Goal: Check status: Check status

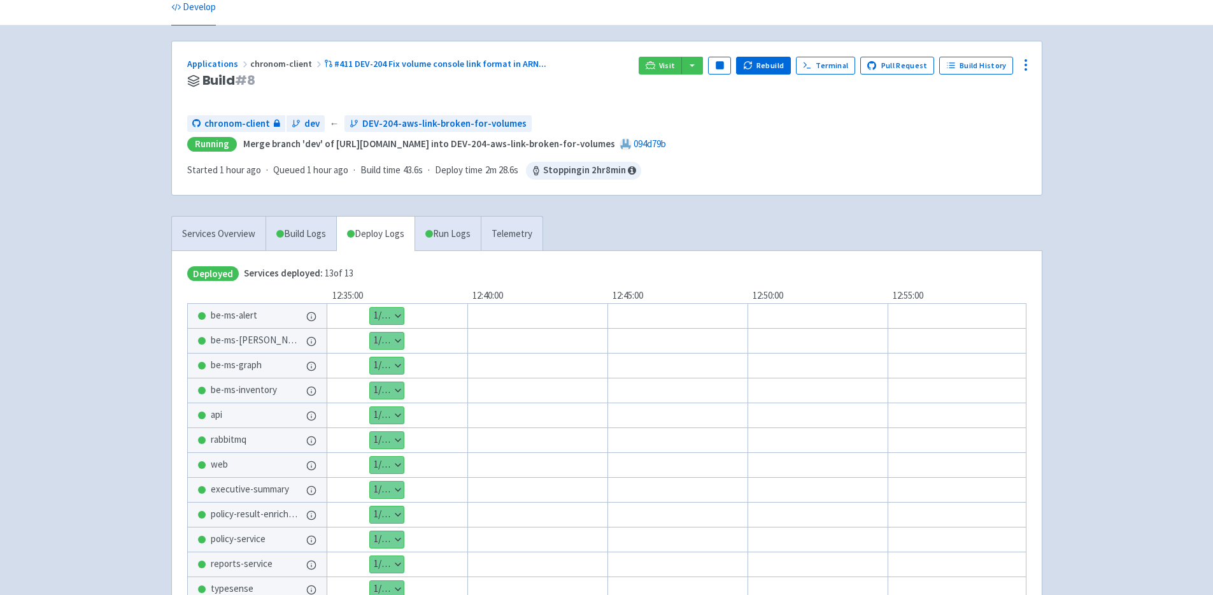
scroll to position [63, 0]
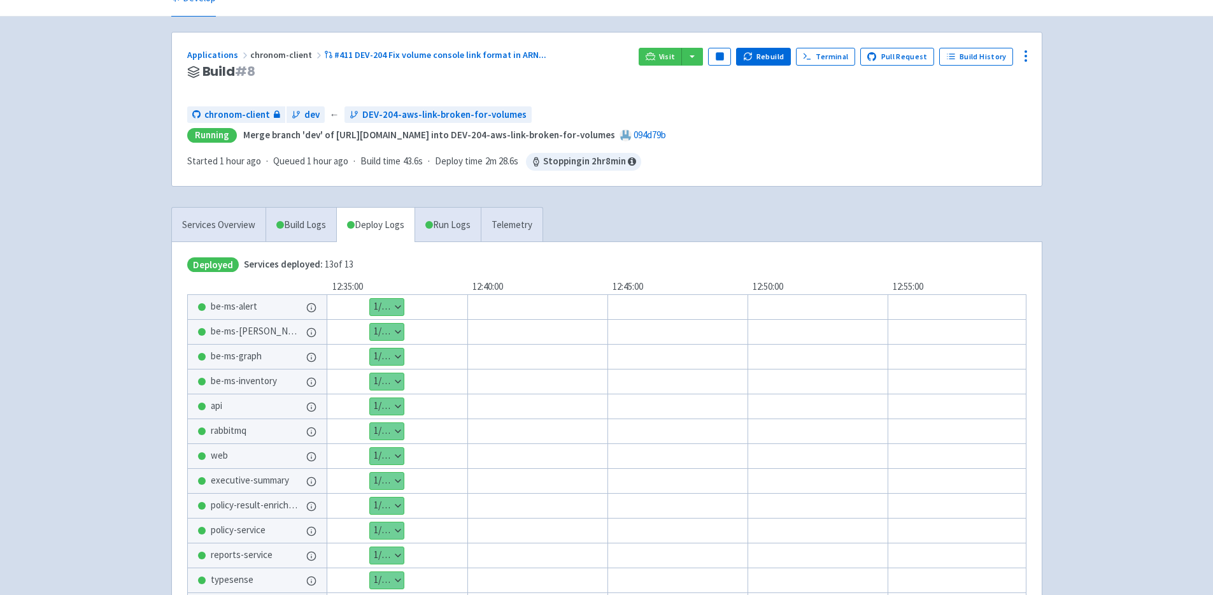
click at [382, 353] on button "Show details" at bounding box center [387, 356] width 34 height 17
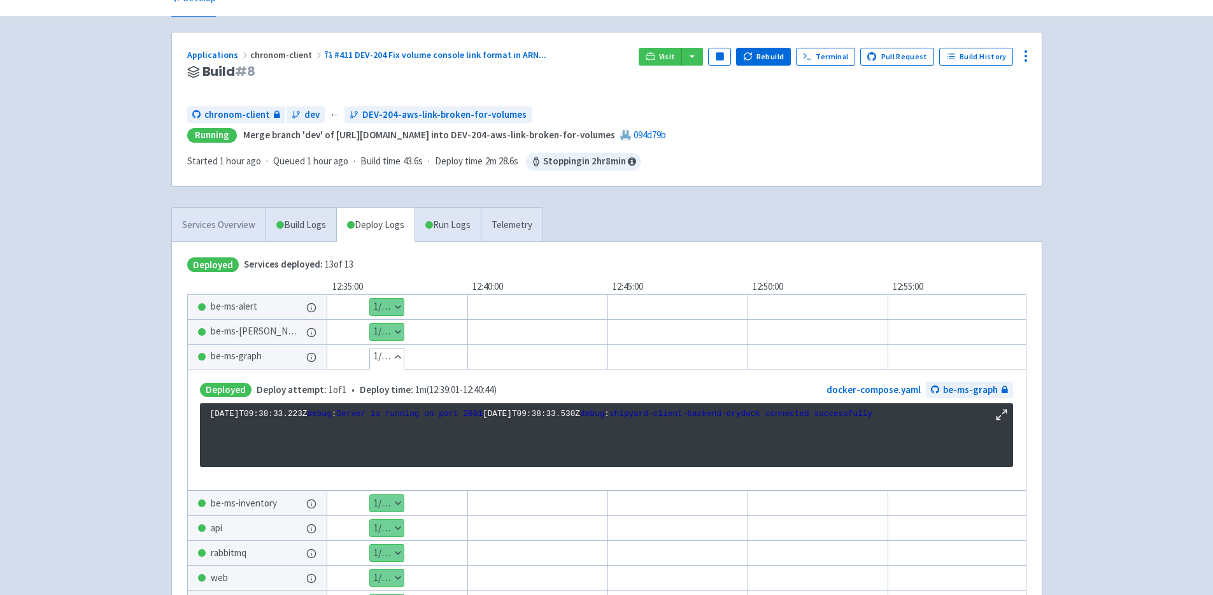
click at [230, 217] on link "Services Overview" at bounding box center [219, 225] width 94 height 35
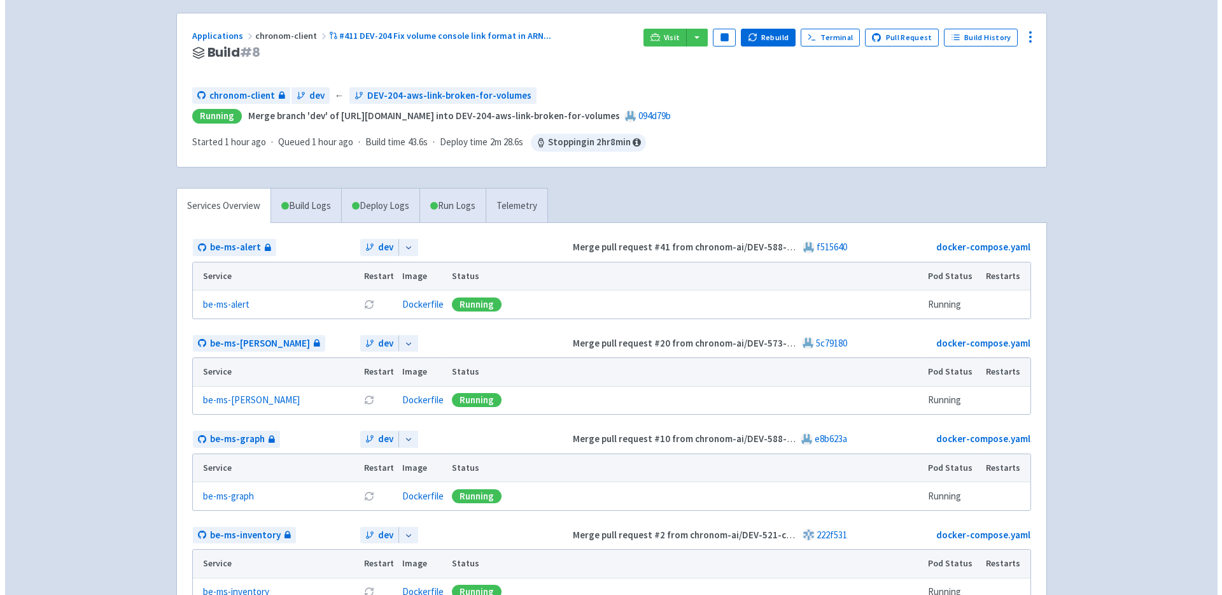
scroll to position [66, 0]
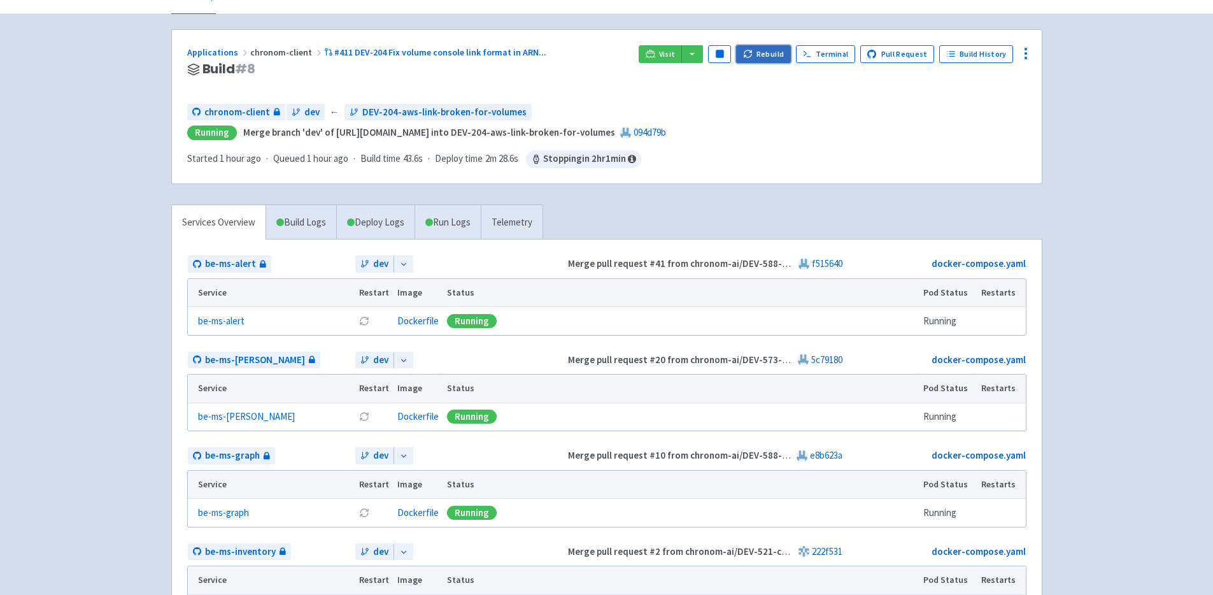
click at [781, 51] on button "Rebuild" at bounding box center [763, 54] width 55 height 18
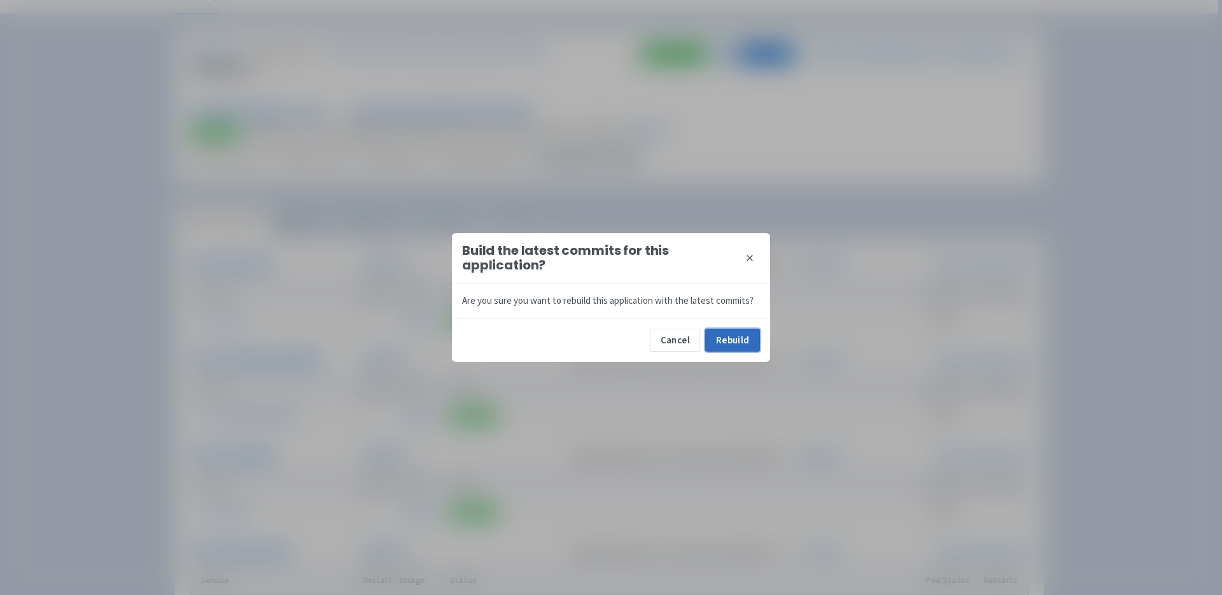
click at [745, 335] on button "Rebuild" at bounding box center [732, 339] width 55 height 23
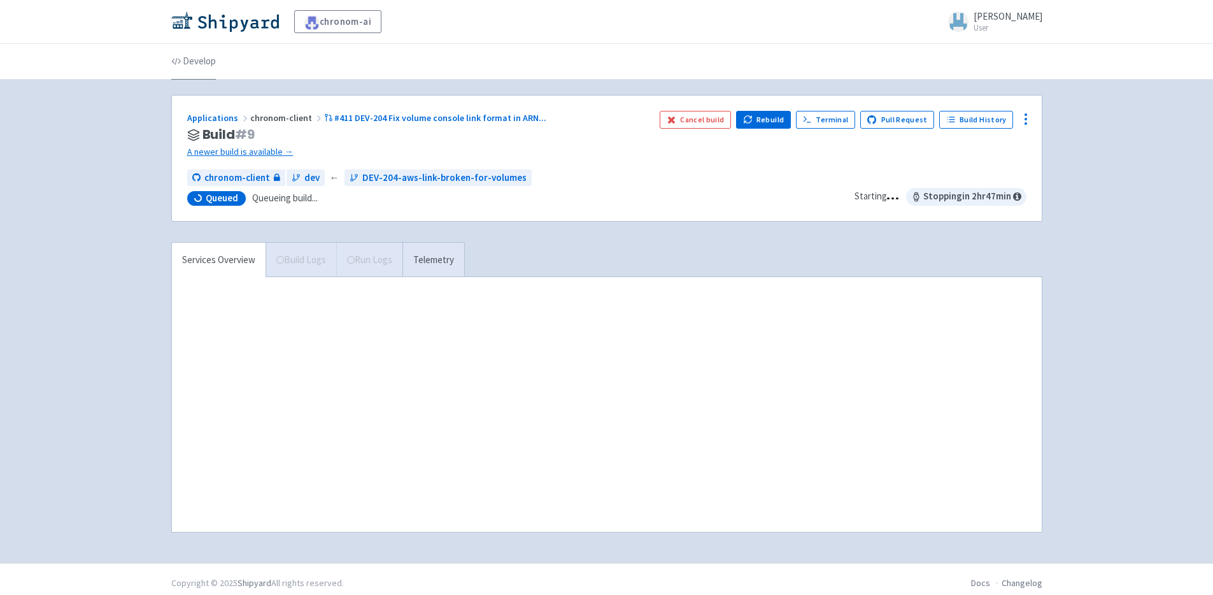
click at [206, 57] on link "Develop" at bounding box center [193, 62] width 45 height 36
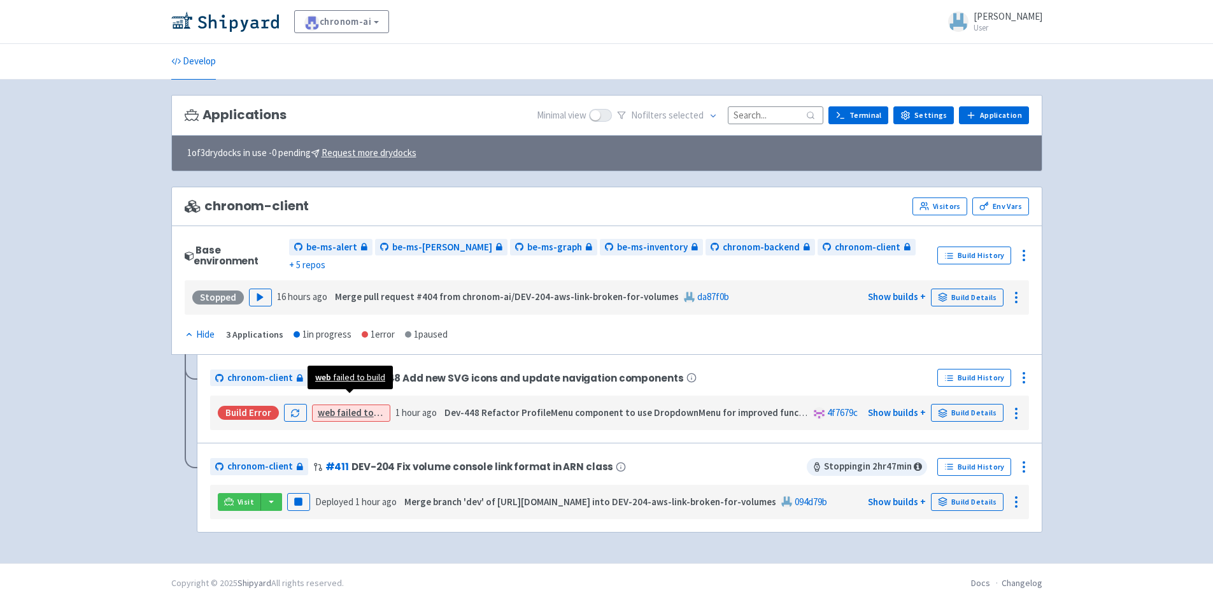
click at [332, 406] on strong "web" at bounding box center [326, 412] width 17 height 12
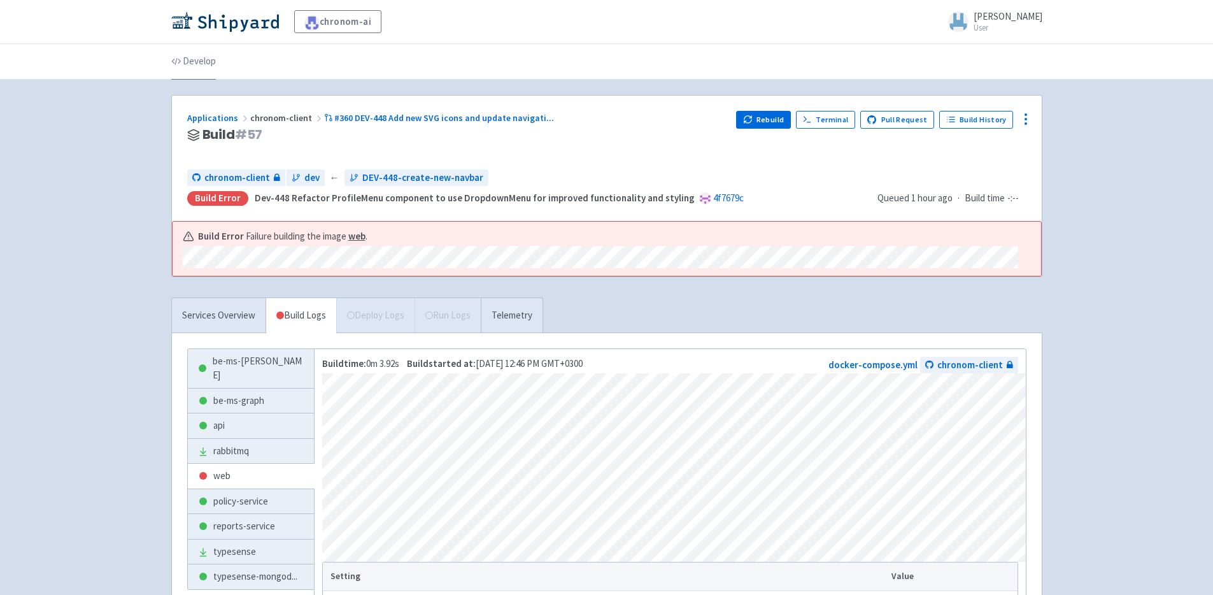
click at [204, 65] on link "Develop" at bounding box center [193, 62] width 45 height 36
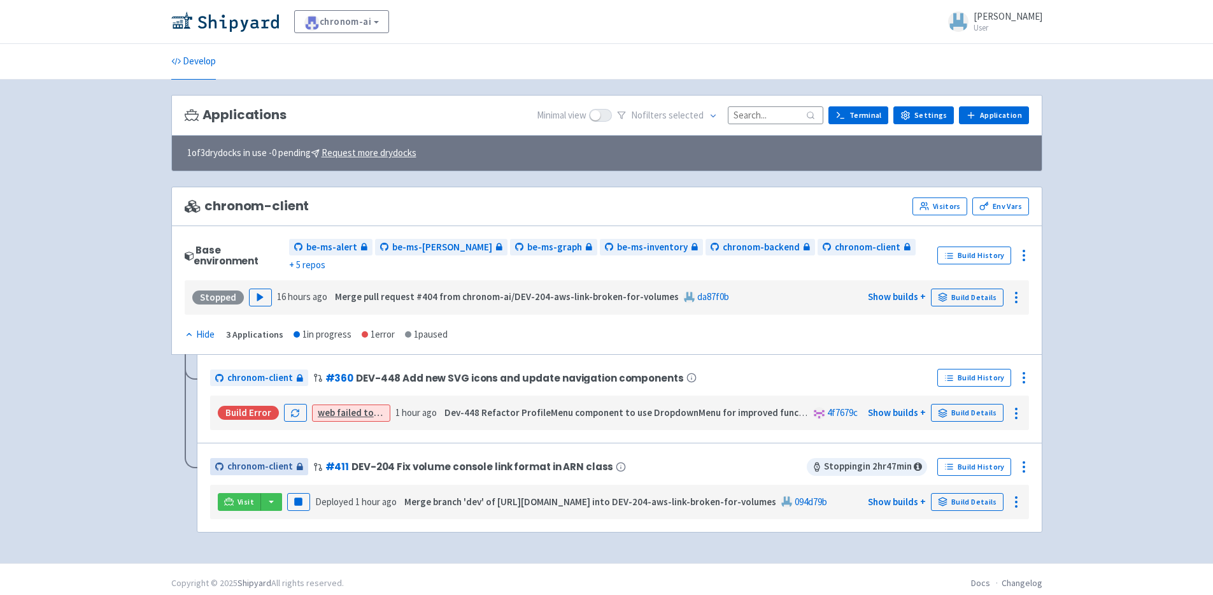
click at [276, 459] on span "chronom-client" at bounding box center [260, 466] width 66 height 15
click at [961, 493] on link "Build Details" at bounding box center [967, 502] width 73 height 18
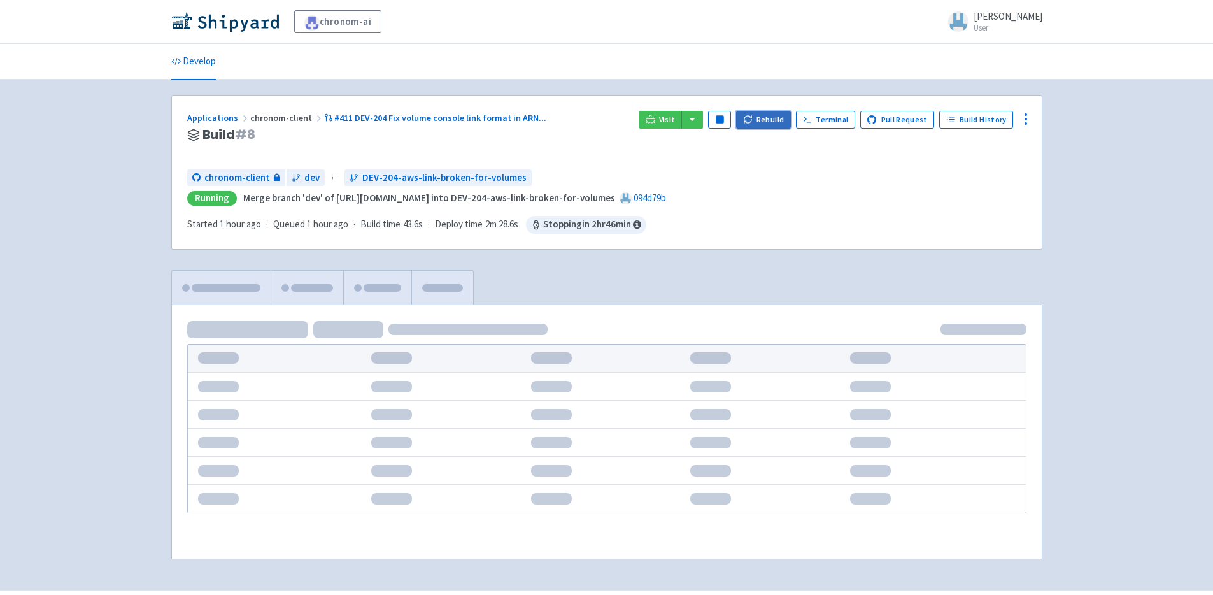
click at [763, 114] on button "Rebuild" at bounding box center [763, 120] width 55 height 18
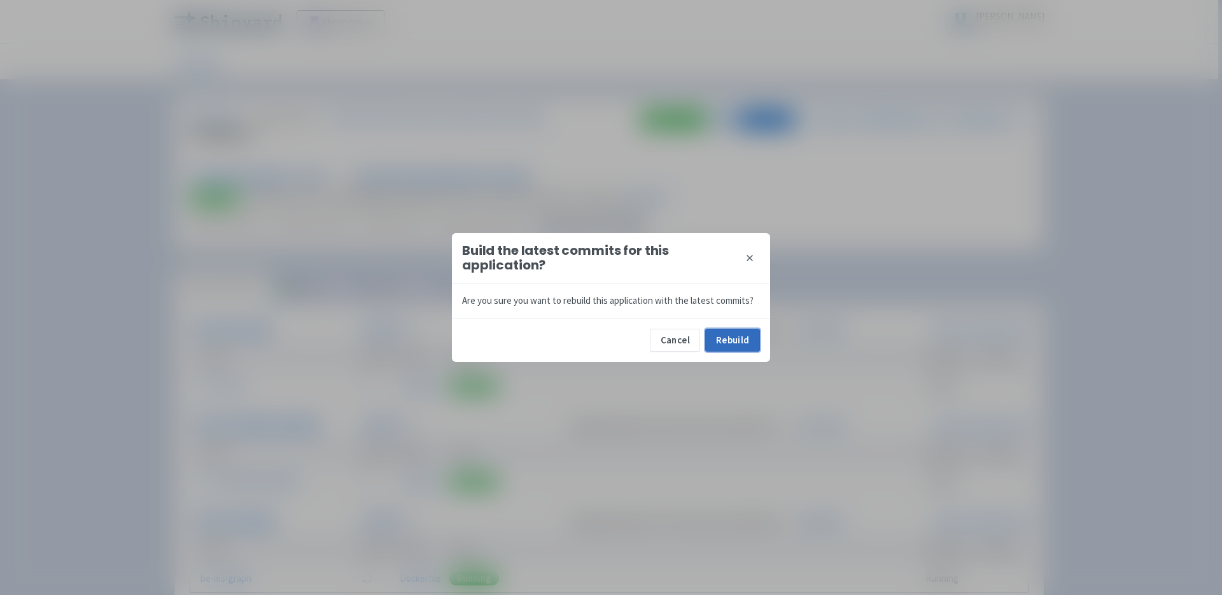
click at [734, 339] on button "Rebuild" at bounding box center [732, 339] width 55 height 23
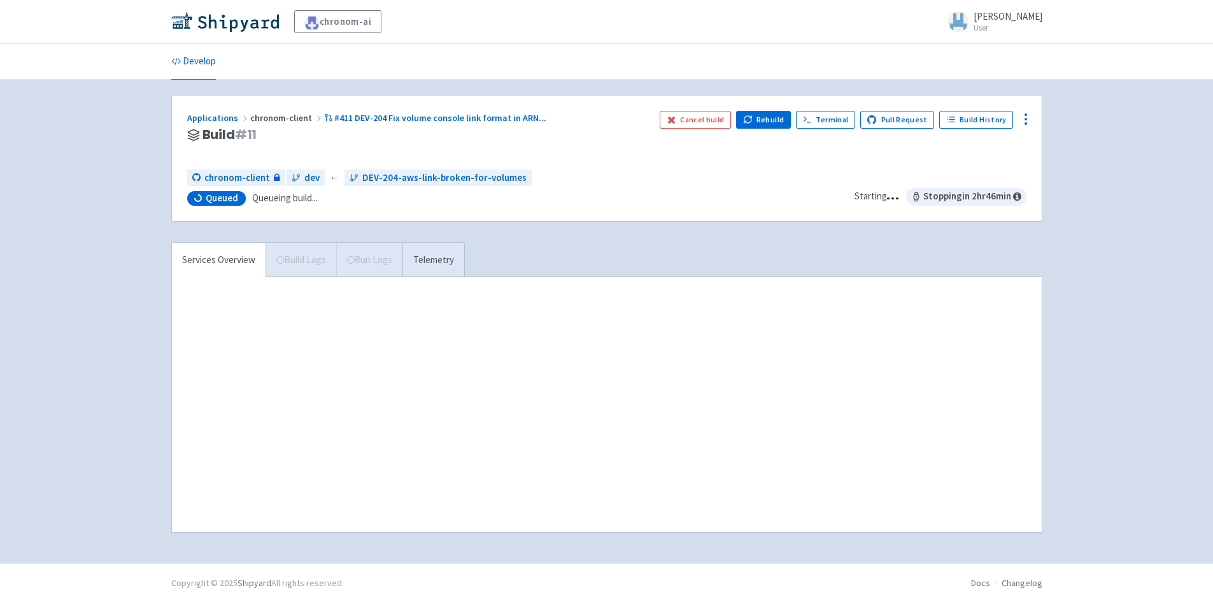
click at [94, 190] on div "chronom-ai Yali-Yanovich User Profile Sign out Develop" at bounding box center [606, 281] width 1213 height 563
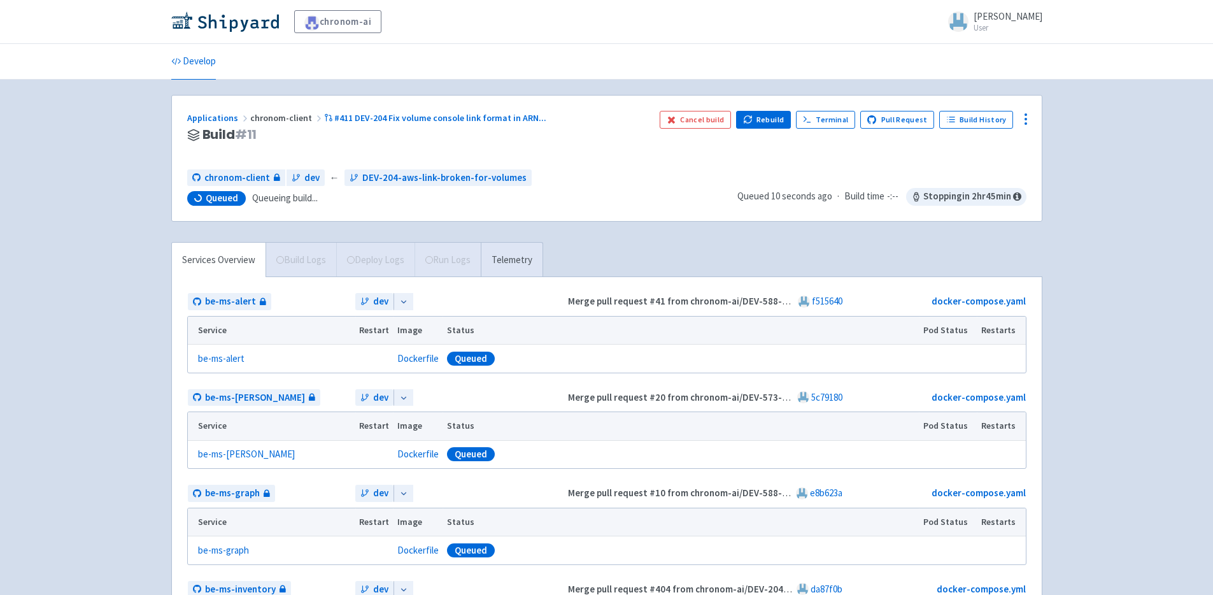
click at [885, 38] on div "chronom-ai [PERSON_NAME] User Profile Sign out" at bounding box center [606, 22] width 1213 height 44
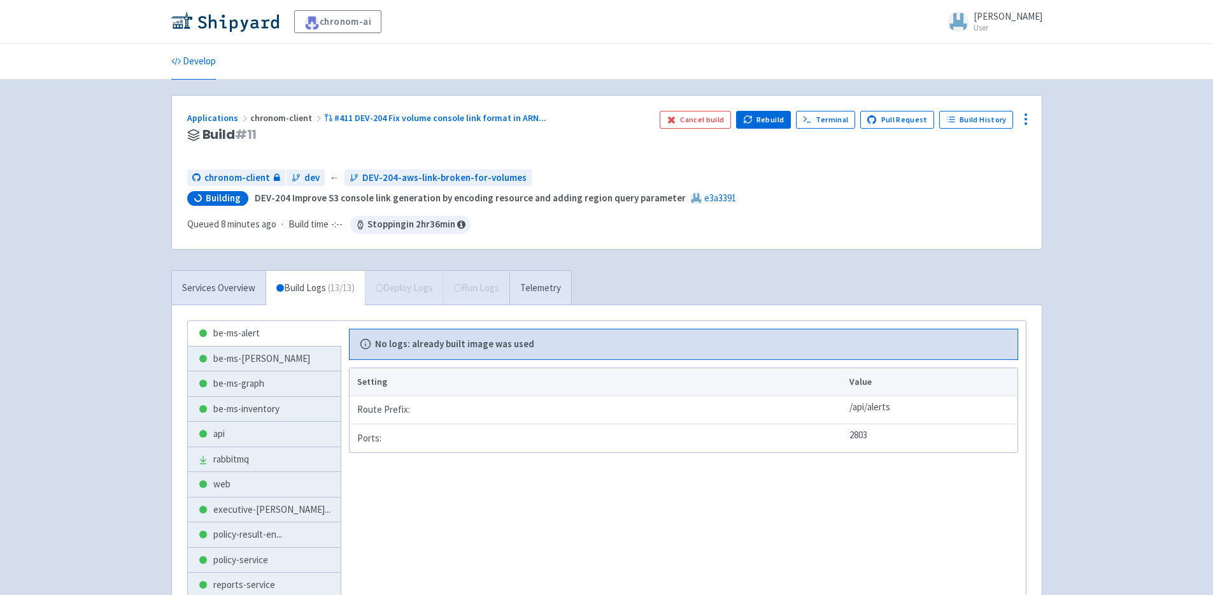
scroll to position [116, 0]
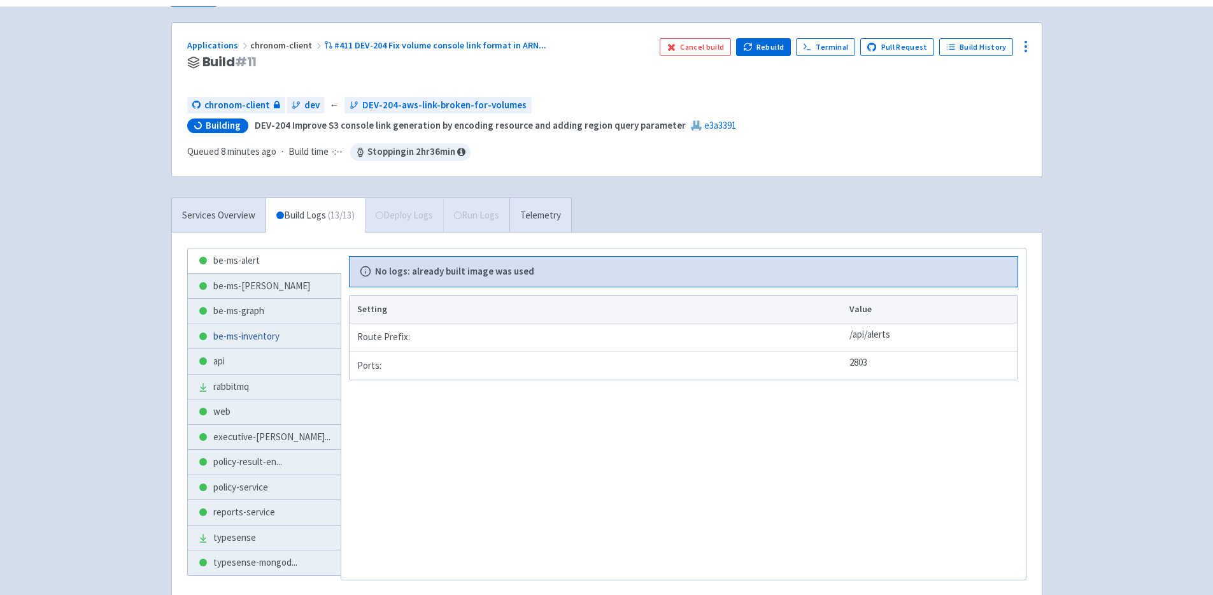
scroll to position [116, 0]
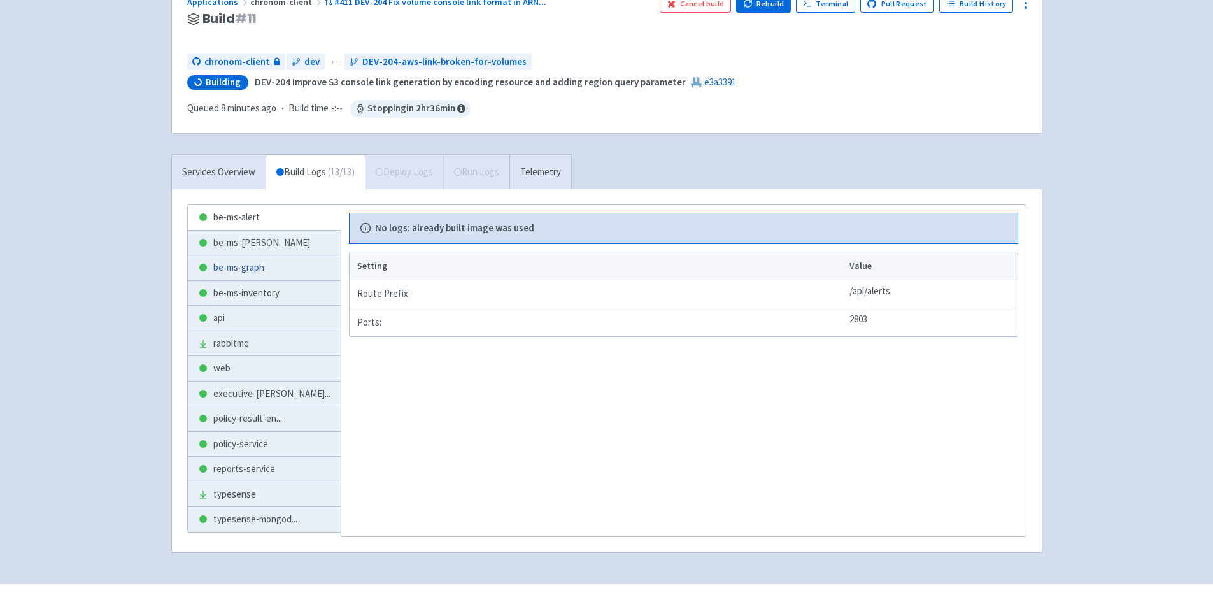
click at [253, 255] on link "be-ms-graph" at bounding box center [264, 267] width 153 height 25
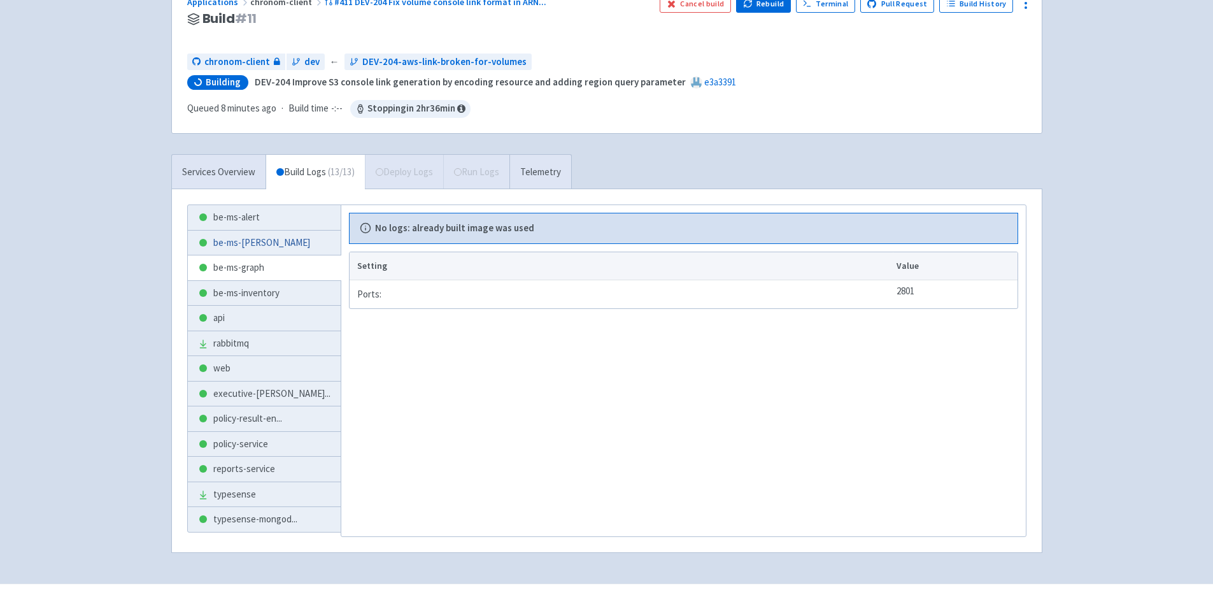
click at [255, 230] on link "be-ms-[PERSON_NAME]" at bounding box center [264, 242] width 153 height 25
click at [271, 306] on link "api" at bounding box center [264, 318] width 153 height 25
click at [260, 331] on link "rabbitmq" at bounding box center [264, 343] width 153 height 25
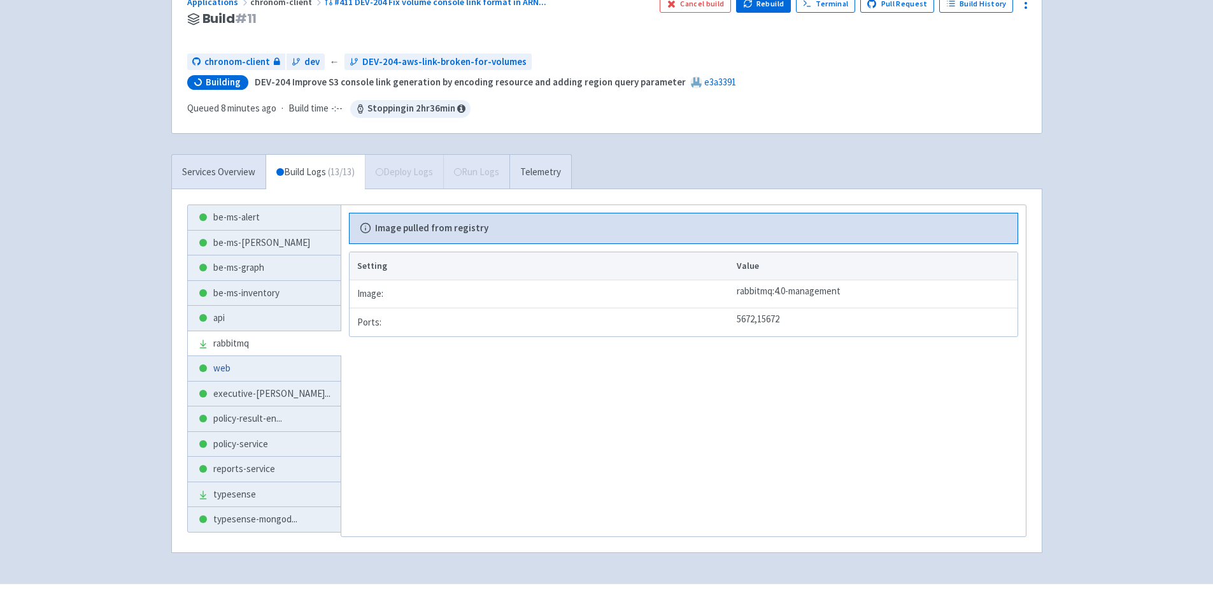
click at [260, 356] on link "web" at bounding box center [264, 368] width 153 height 25
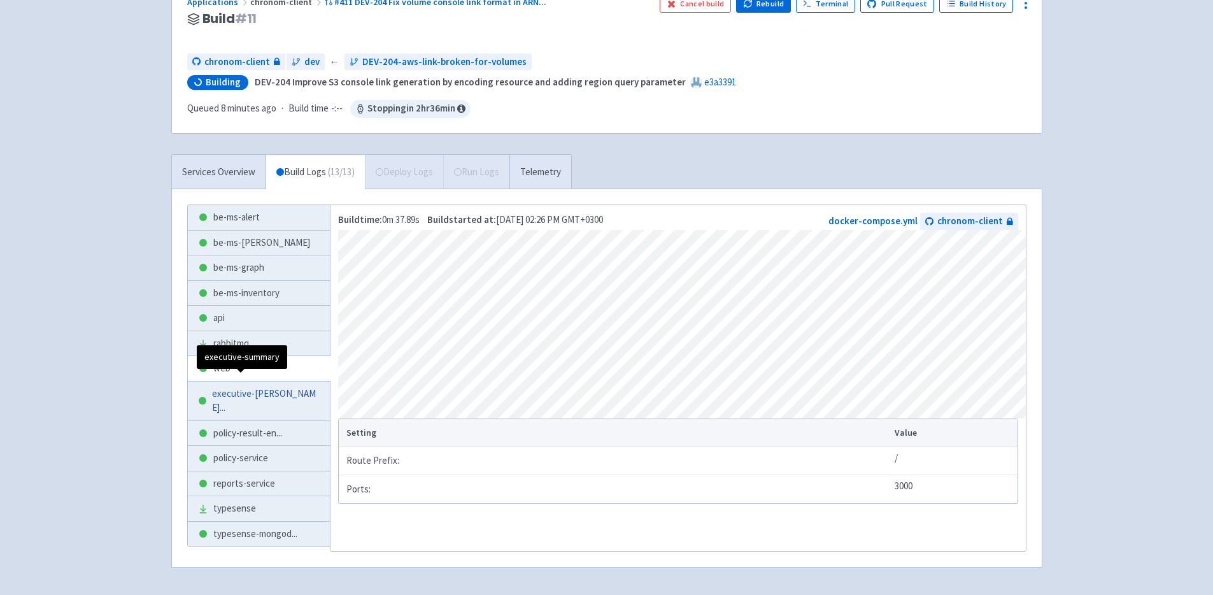
click at [259, 389] on span "executive-summar ..." at bounding box center [266, 400] width 108 height 29
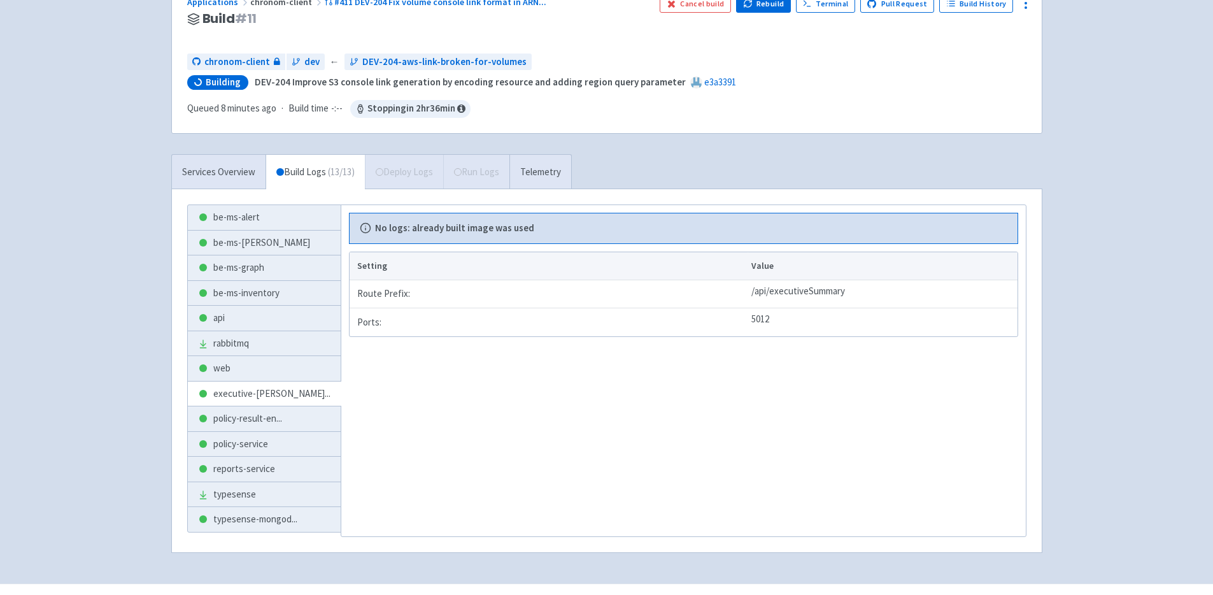
click at [408, 154] on div "Services Overview Build Logs ( 13 / 13 ) Deploy Logs Run Logs Telemetry" at bounding box center [371, 171] width 400 height 35
click at [535, 155] on link "Telemetry" at bounding box center [540, 172] width 62 height 35
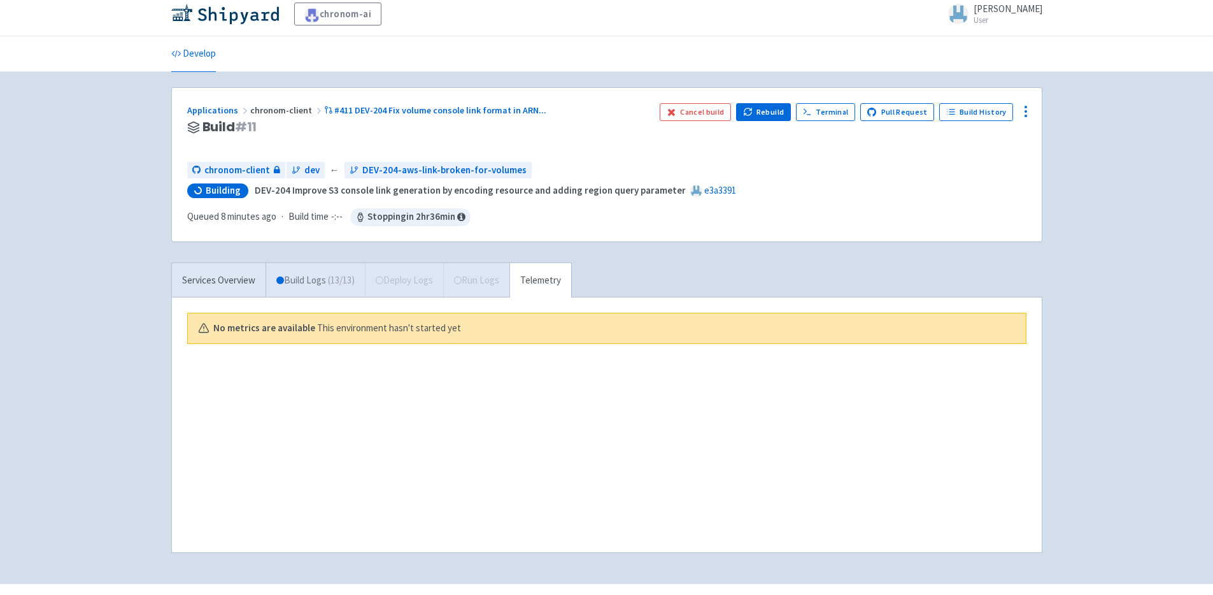
click at [324, 263] on link "Build Logs ( 13 / 13 )" at bounding box center [315, 280] width 99 height 35
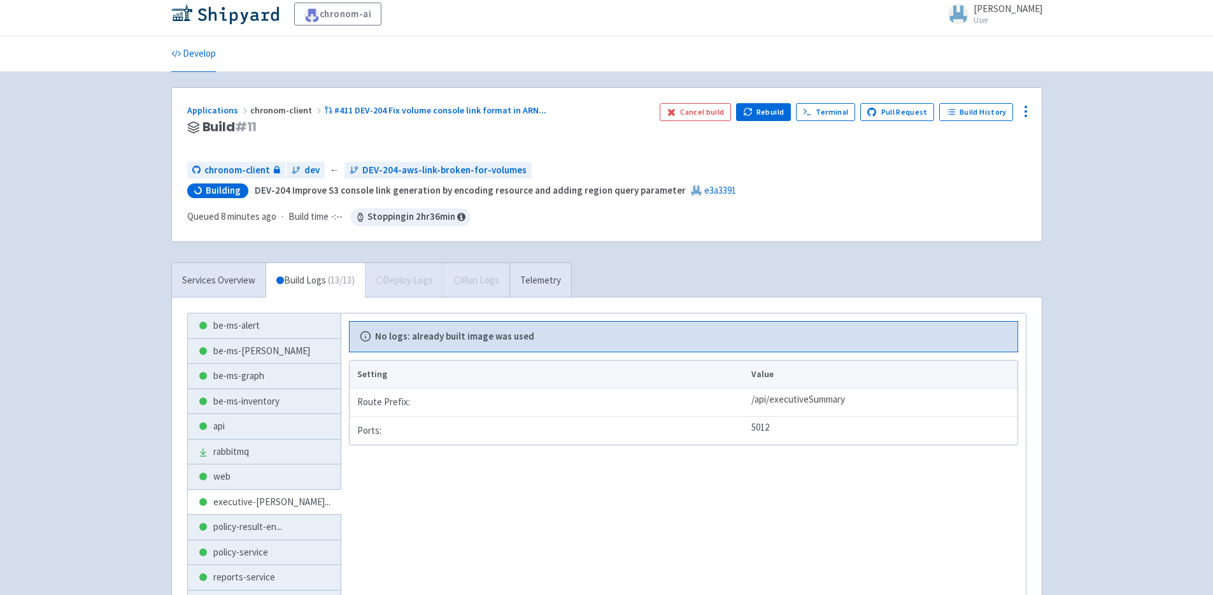
click at [683, 227] on div "Applications chronom-client #411 DEV-204 Fix volume console link format in ARN …" at bounding box center [606, 381] width 871 height 589
click at [331, 147] on div "Applications chronom-client #411 DEV-204 Fix volume console link format in ARN …" at bounding box center [418, 127] width 462 height 48
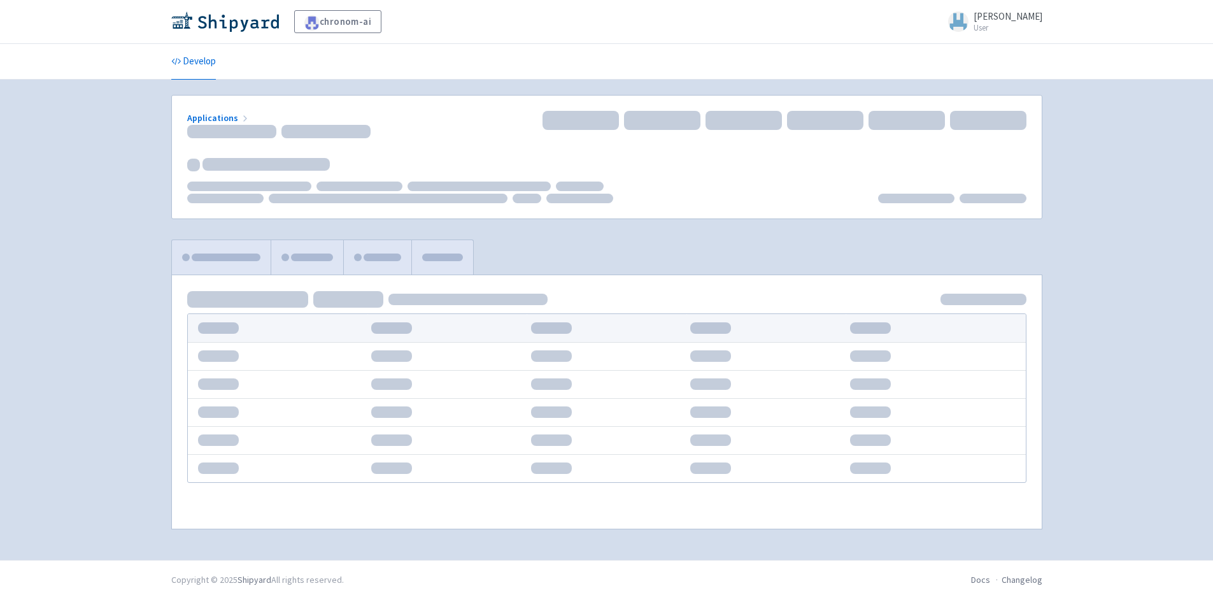
scroll to position [4, 0]
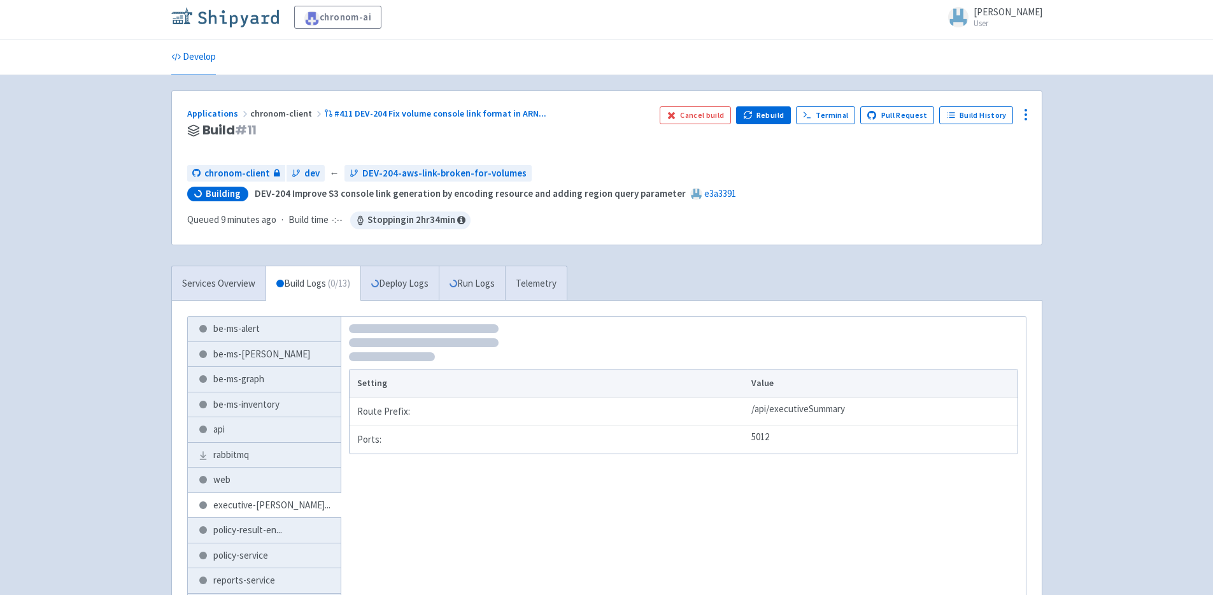
click at [219, 17] on img at bounding box center [225, 17] width 108 height 20
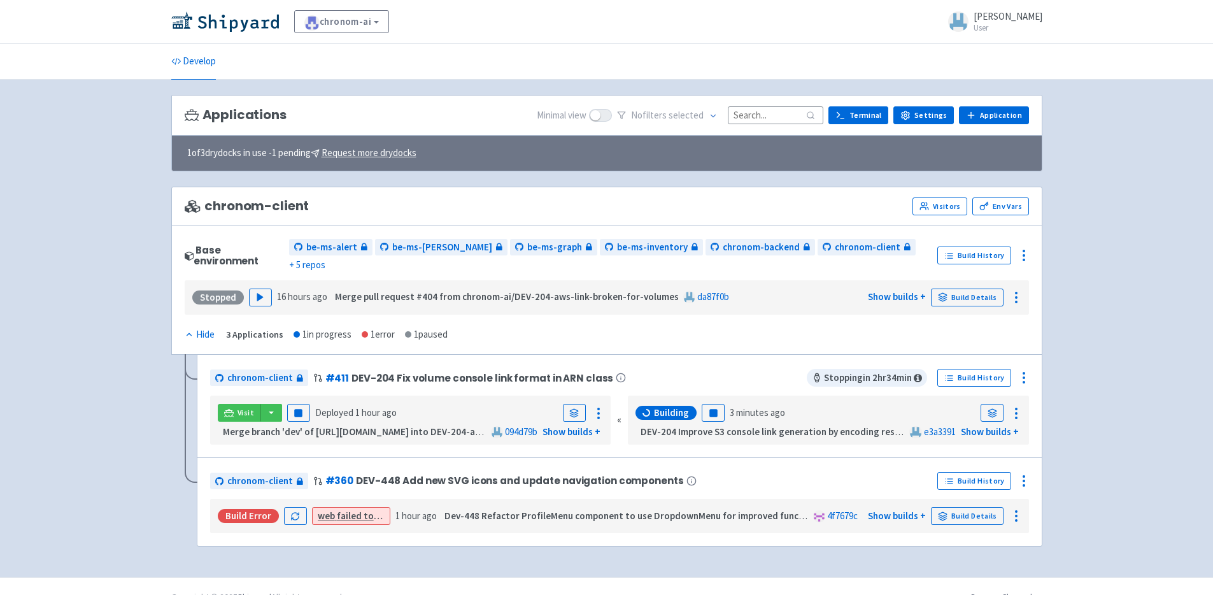
click at [670, 406] on span "Building" at bounding box center [671, 412] width 35 height 13
click at [301, 409] on rect "button" at bounding box center [298, 412] width 7 height 7
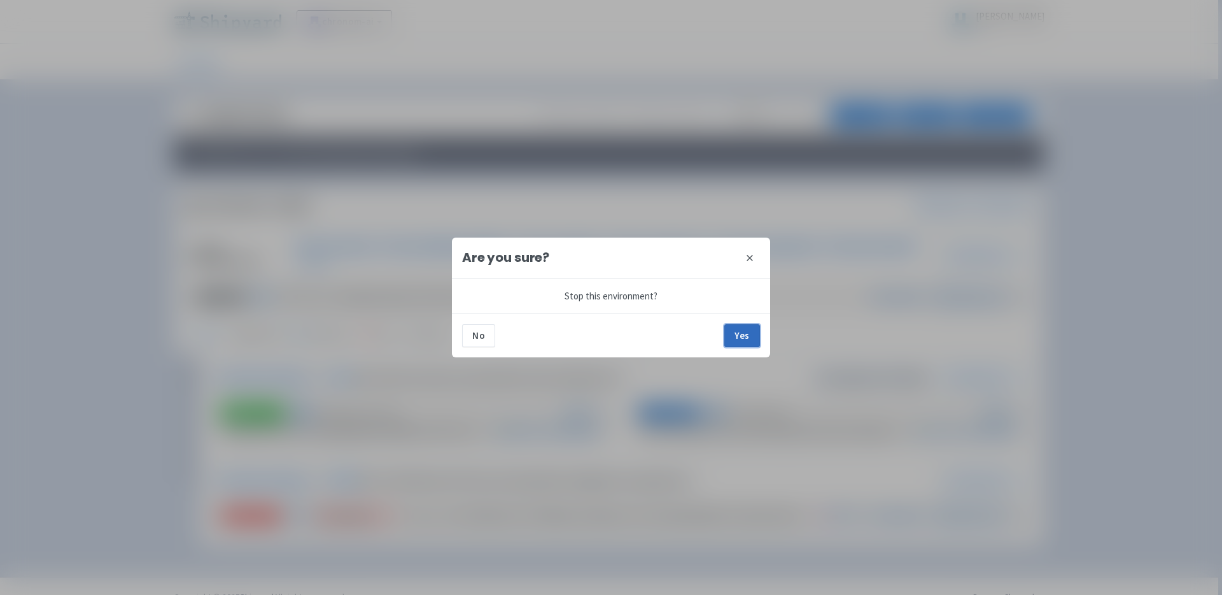
click at [734, 339] on button "Yes" at bounding box center [742, 335] width 36 height 23
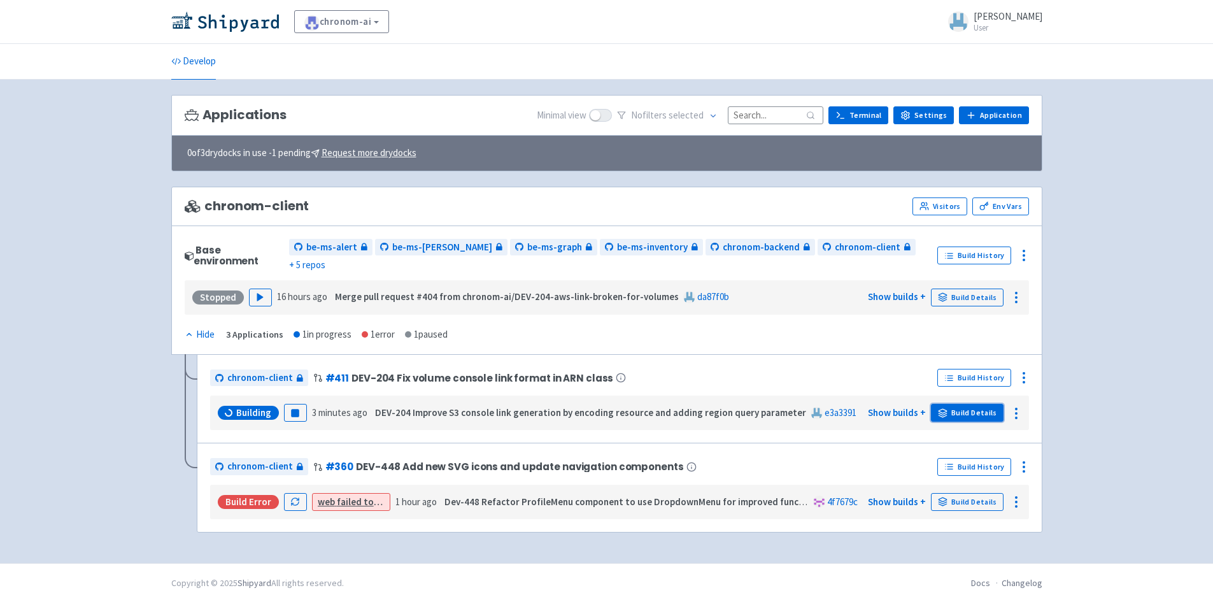
click at [958, 404] on link "Build Details" at bounding box center [967, 413] width 73 height 18
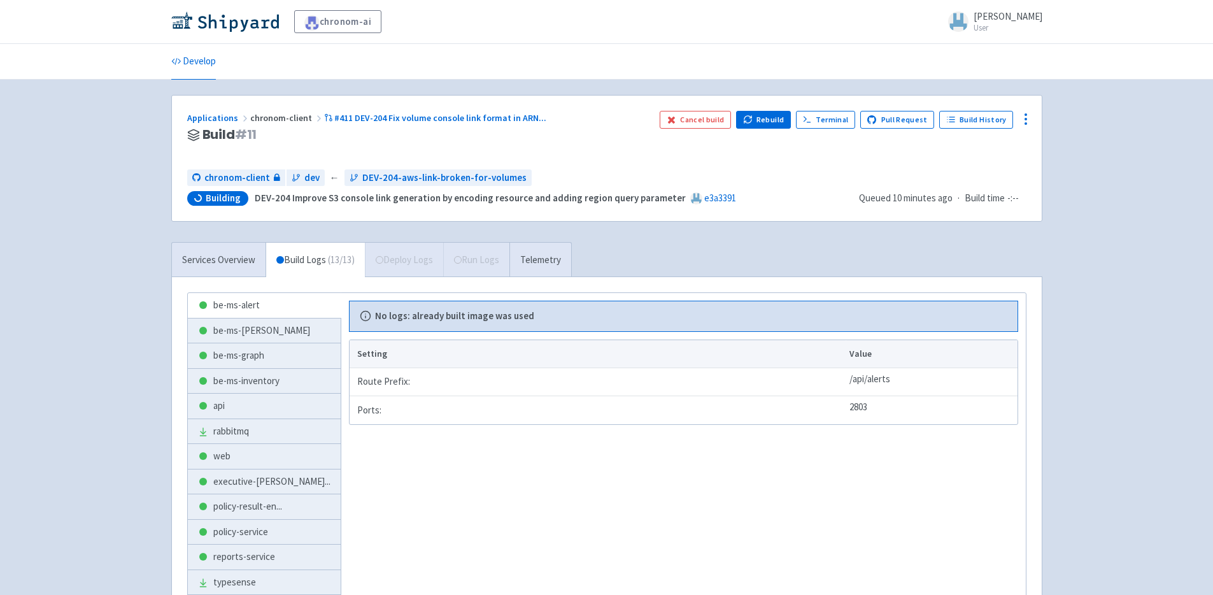
click at [405, 264] on div "Services Overview Build Logs ( 13 / 13 ) Deploy Logs Run Logs Telemetry" at bounding box center [371, 259] width 400 height 35
click at [390, 269] on div "Services Overview Build Logs ( 13 / 13 ) Deploy Logs Run Logs Telemetry" at bounding box center [371, 259] width 400 height 35
click at [391, 266] on div "Services Overview Build Logs ( 13 / 13 ) Deploy Logs Run Logs Telemetry" at bounding box center [371, 259] width 400 height 35
click at [777, 120] on button "Rebuild" at bounding box center [763, 120] width 55 height 18
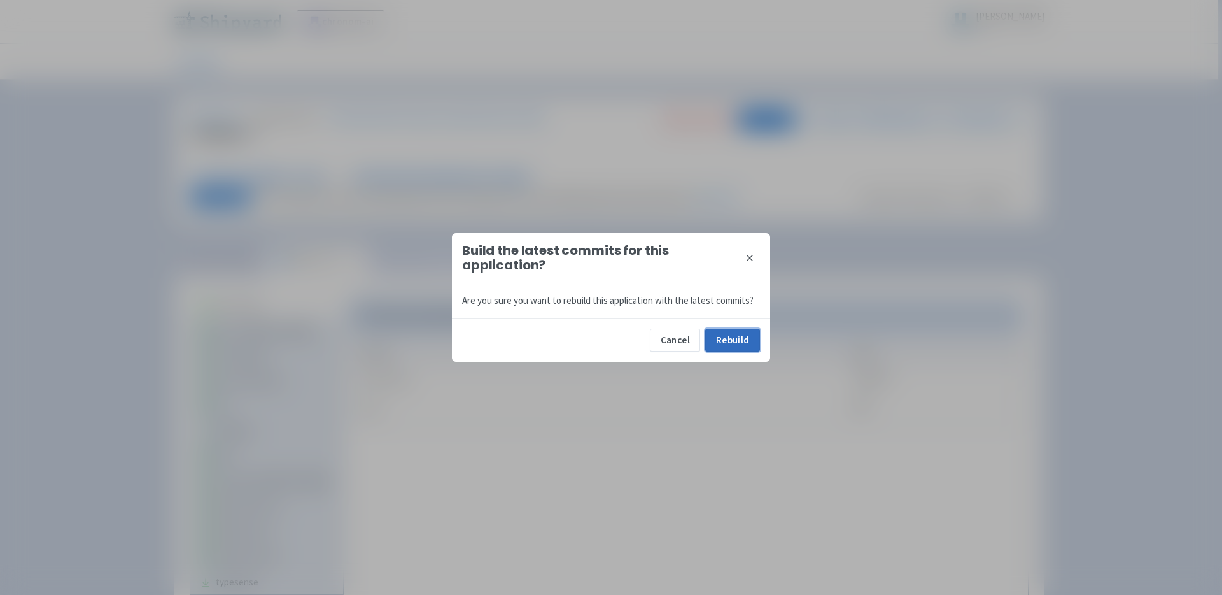
click at [740, 332] on button "Rebuild" at bounding box center [732, 339] width 55 height 23
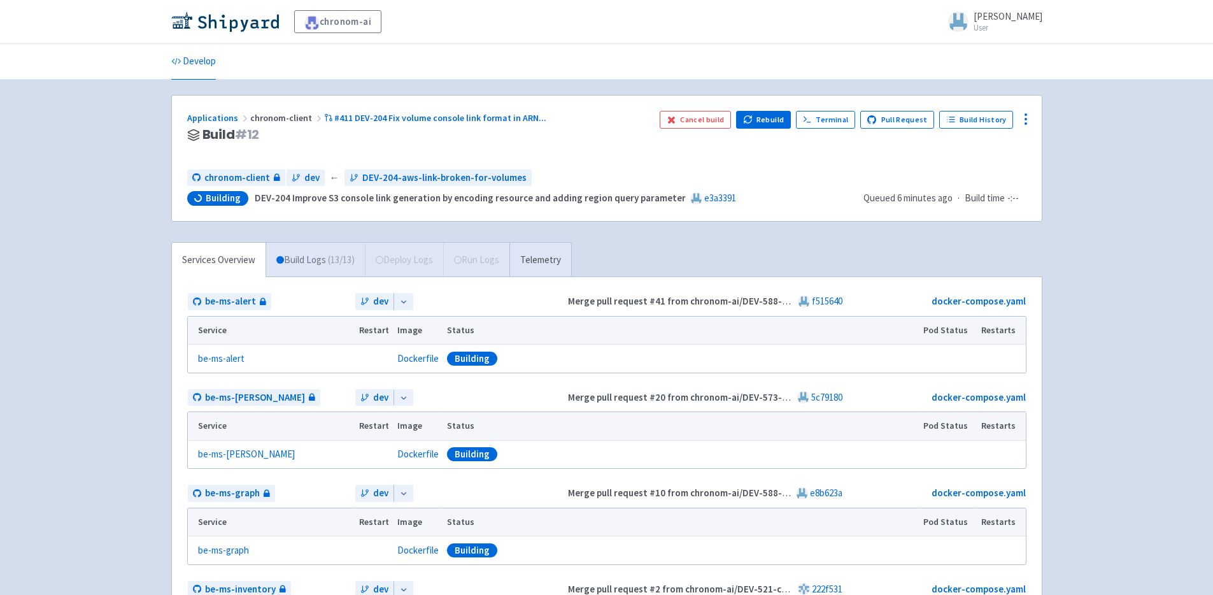
click at [330, 256] on span "( 13 / 13 )" at bounding box center [341, 260] width 27 height 15
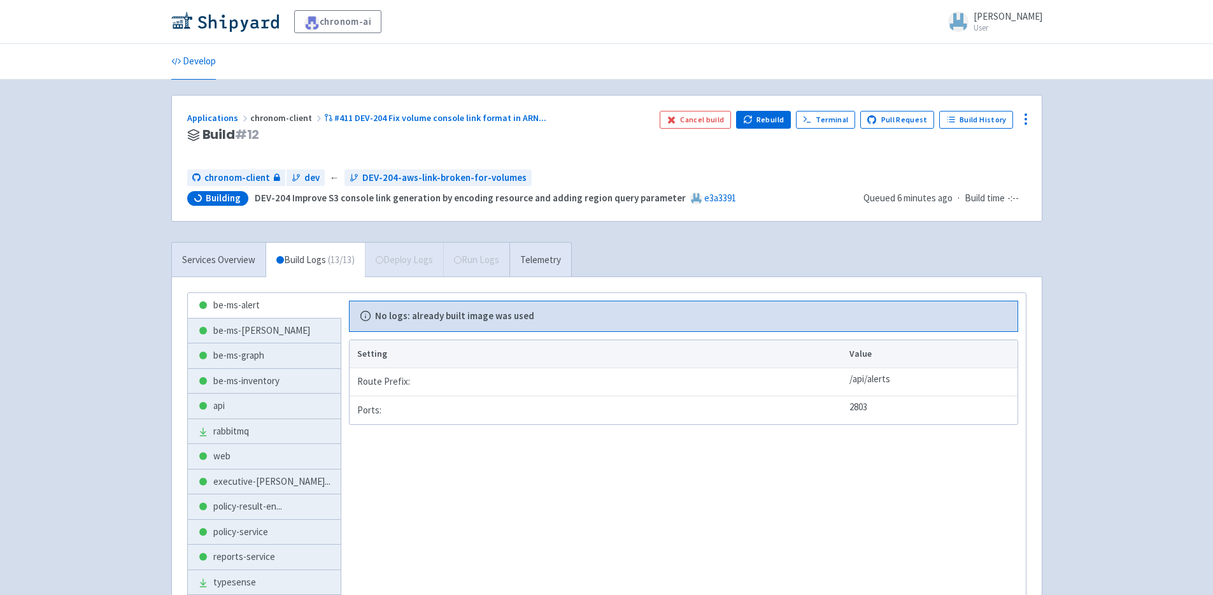
scroll to position [116, 0]
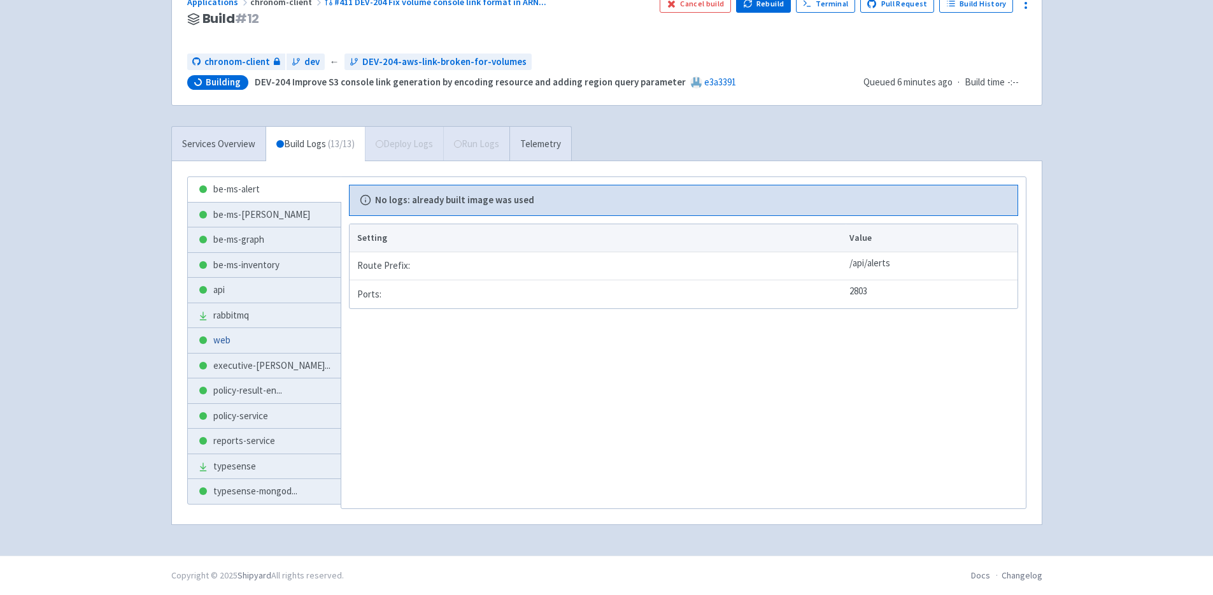
click at [244, 338] on link "web" at bounding box center [264, 340] width 153 height 25
click at [254, 374] on link "executive-summar ..." at bounding box center [264, 365] width 153 height 25
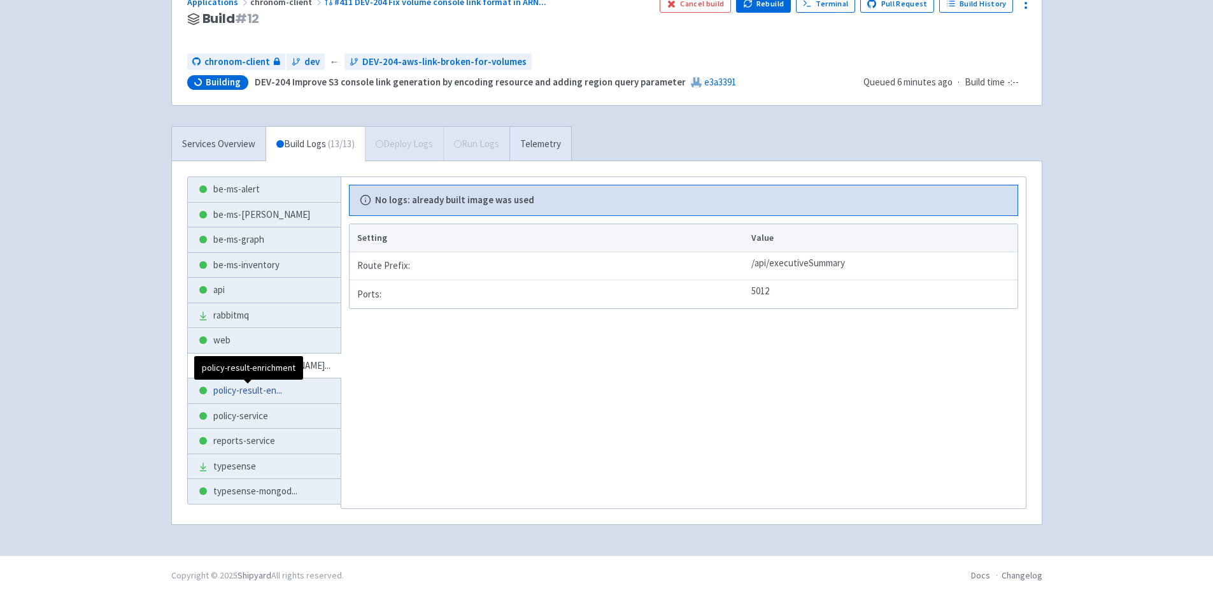
click at [253, 395] on span "policy-result-en ..." at bounding box center [247, 390] width 69 height 15
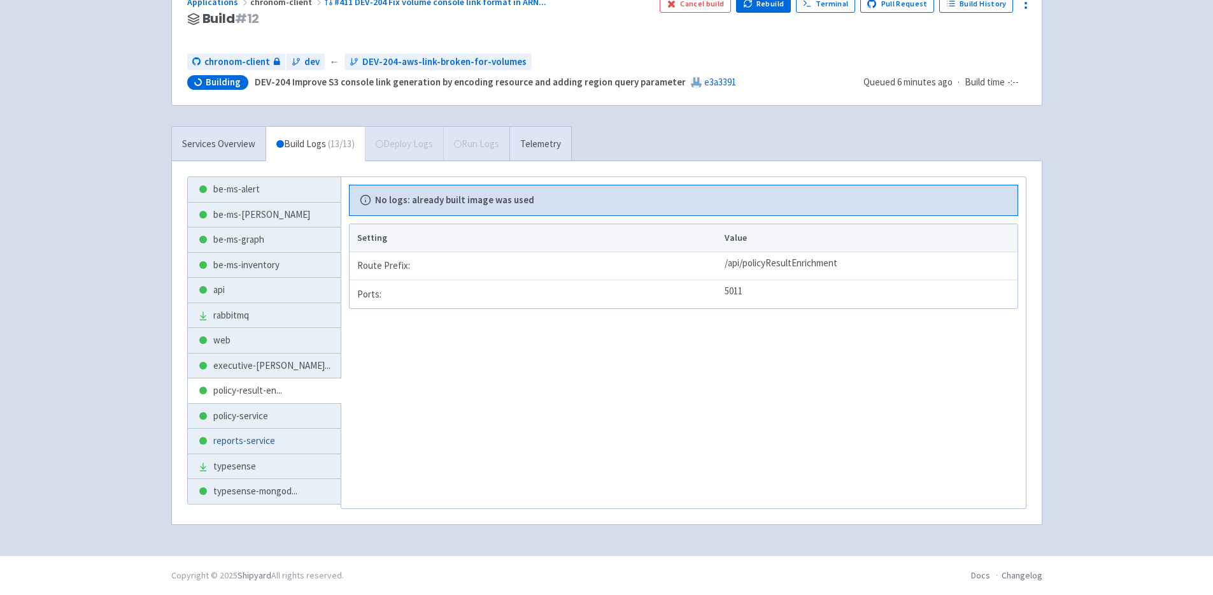
click at [264, 434] on link "reports-service" at bounding box center [264, 440] width 153 height 25
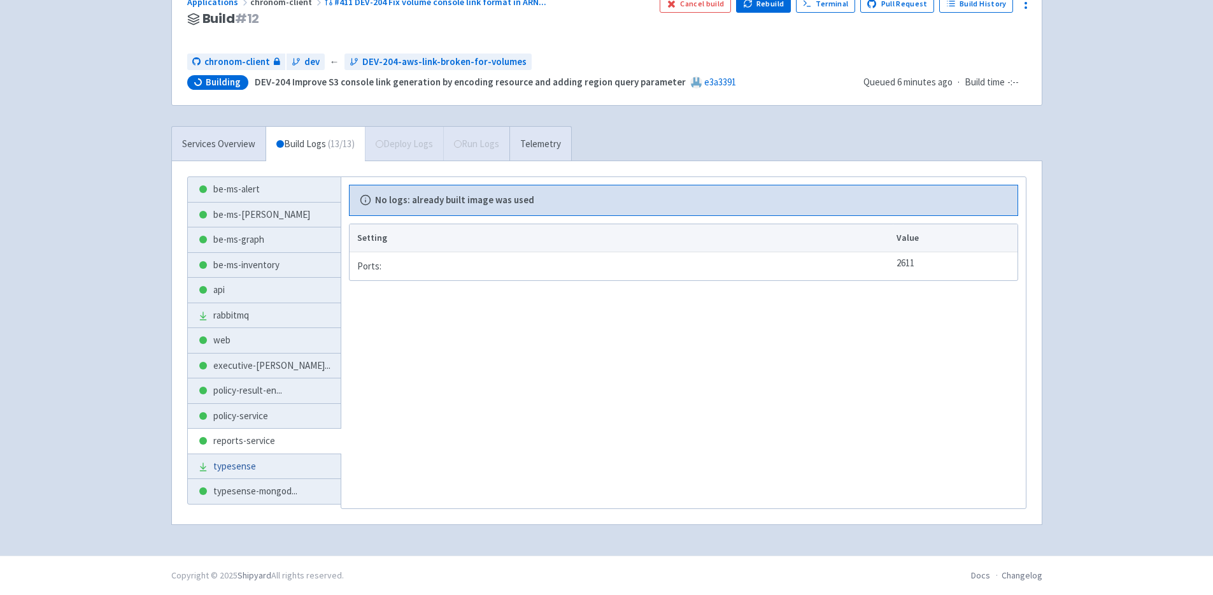
click at [272, 464] on link "typesense" at bounding box center [264, 466] width 153 height 25
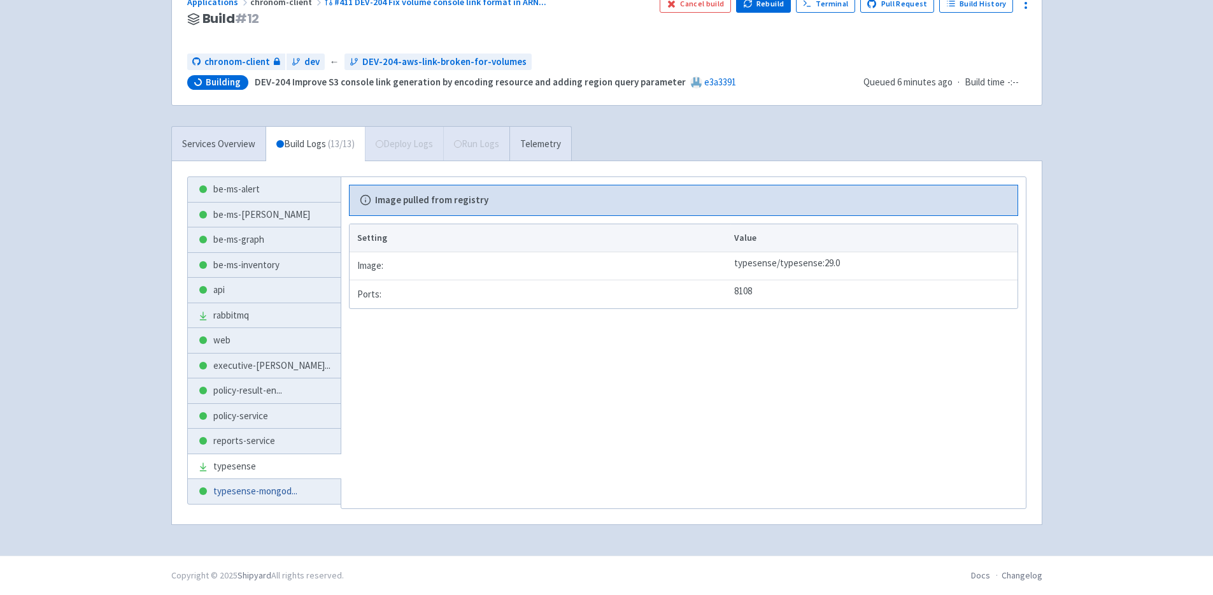
click at [269, 481] on link "typesense-mongod ..." at bounding box center [264, 491] width 153 height 25
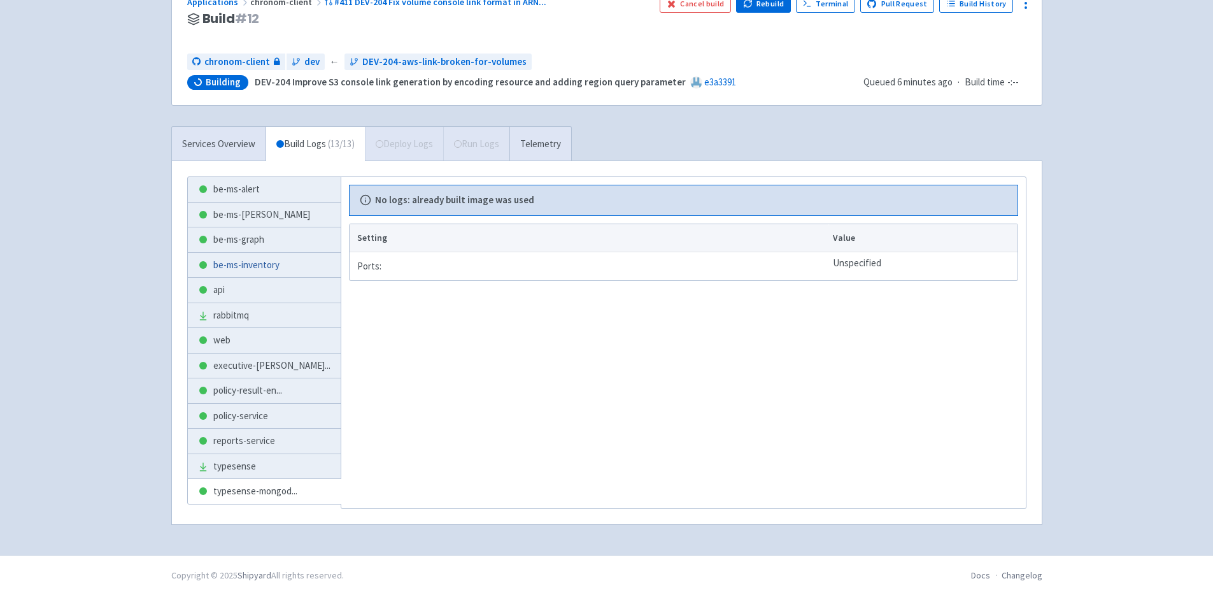
click at [255, 270] on link "be-ms-inventory" at bounding box center [264, 265] width 153 height 25
click at [248, 241] on link "be-ms-graph" at bounding box center [264, 239] width 153 height 25
click at [246, 216] on link "be-ms-[PERSON_NAME]" at bounding box center [264, 214] width 153 height 25
click at [252, 183] on link "be-ms-alert" at bounding box center [264, 189] width 153 height 25
click at [253, 217] on link "be-ms-[PERSON_NAME]" at bounding box center [264, 214] width 153 height 25
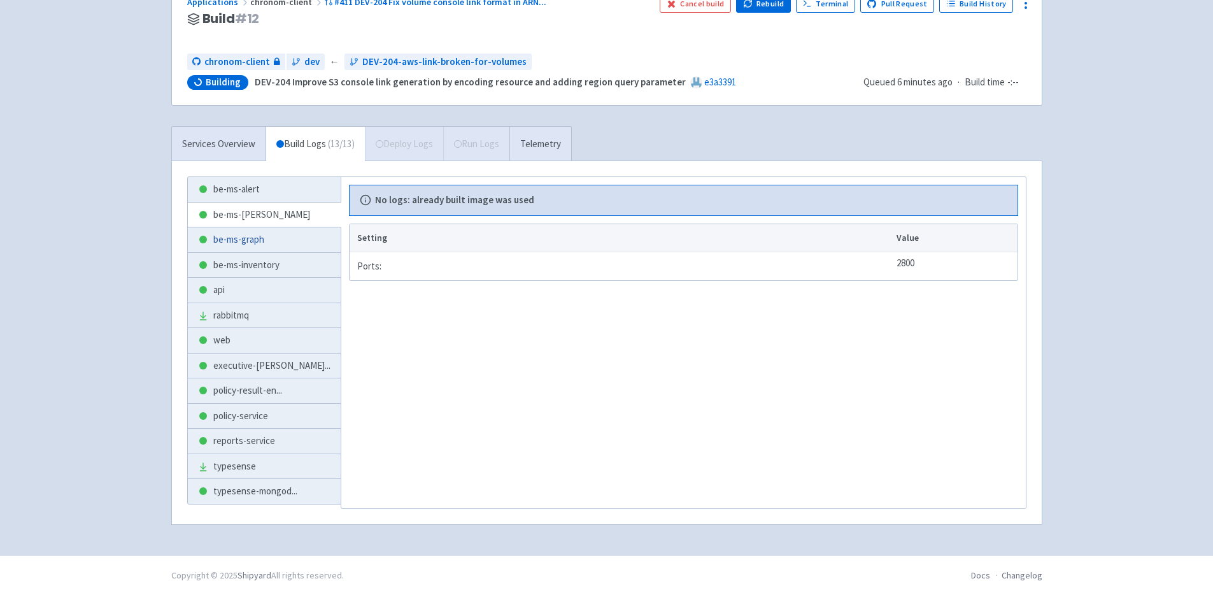
click at [254, 239] on link "be-ms-graph" at bounding box center [264, 239] width 153 height 25
click at [256, 264] on link "be-ms-inventory" at bounding box center [264, 265] width 153 height 25
click at [258, 286] on link "api" at bounding box center [264, 290] width 153 height 25
click at [266, 316] on link "rabbitmq" at bounding box center [264, 315] width 153 height 25
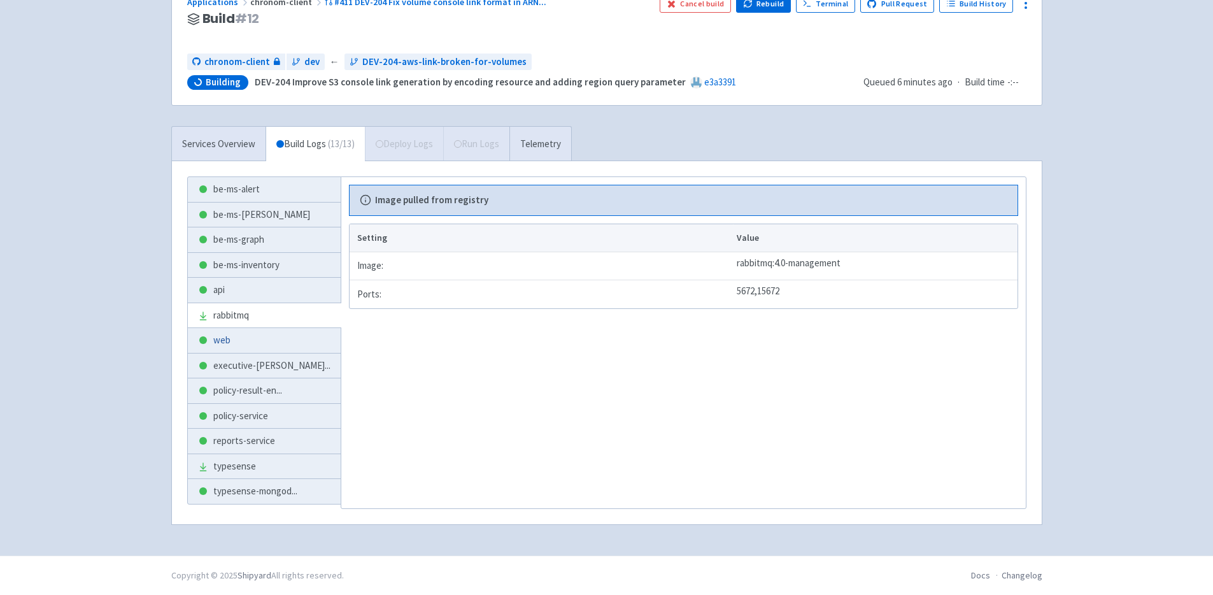
click at [270, 338] on link "web" at bounding box center [264, 340] width 153 height 25
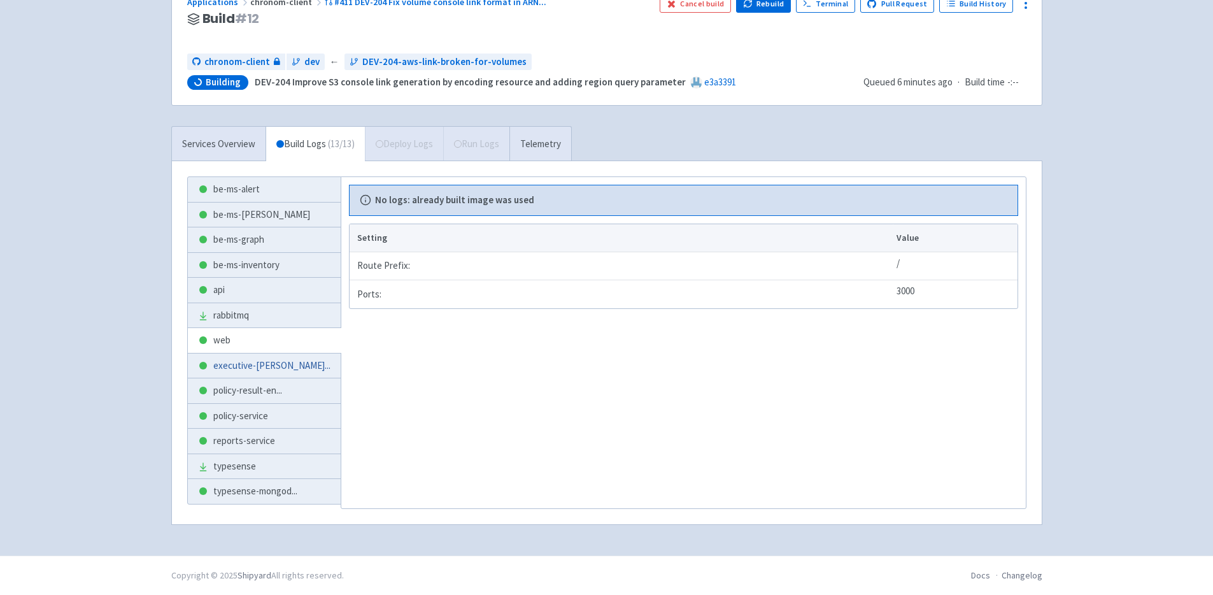
click at [265, 376] on link "executive-summar ..." at bounding box center [264, 365] width 153 height 25
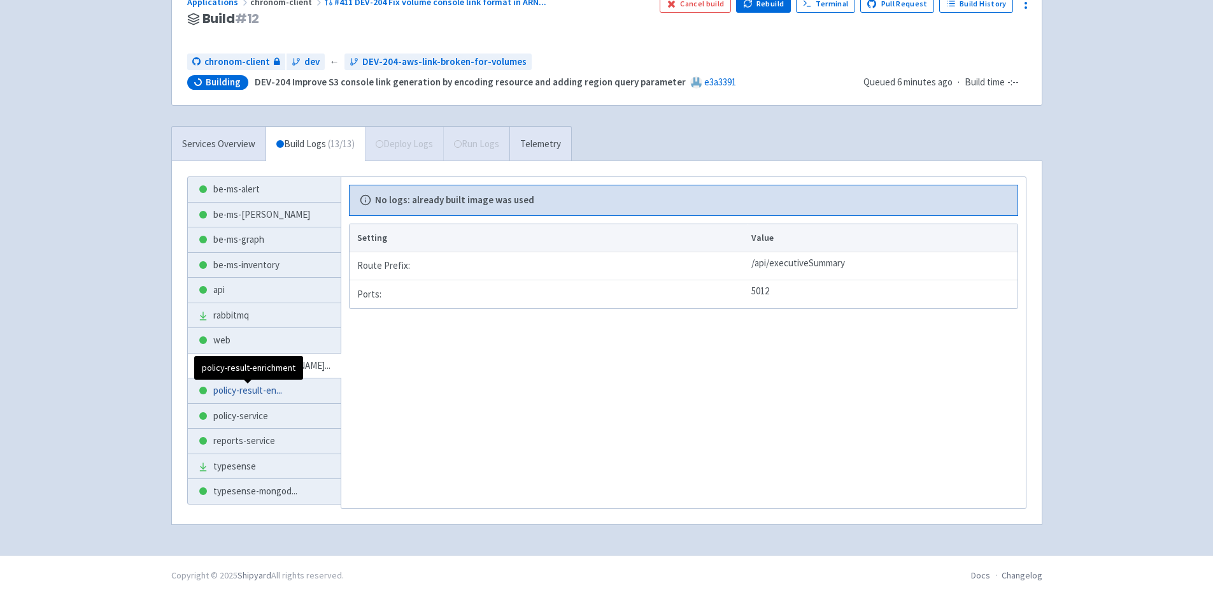
click at [264, 386] on span "policy-result-en ..." at bounding box center [247, 390] width 69 height 15
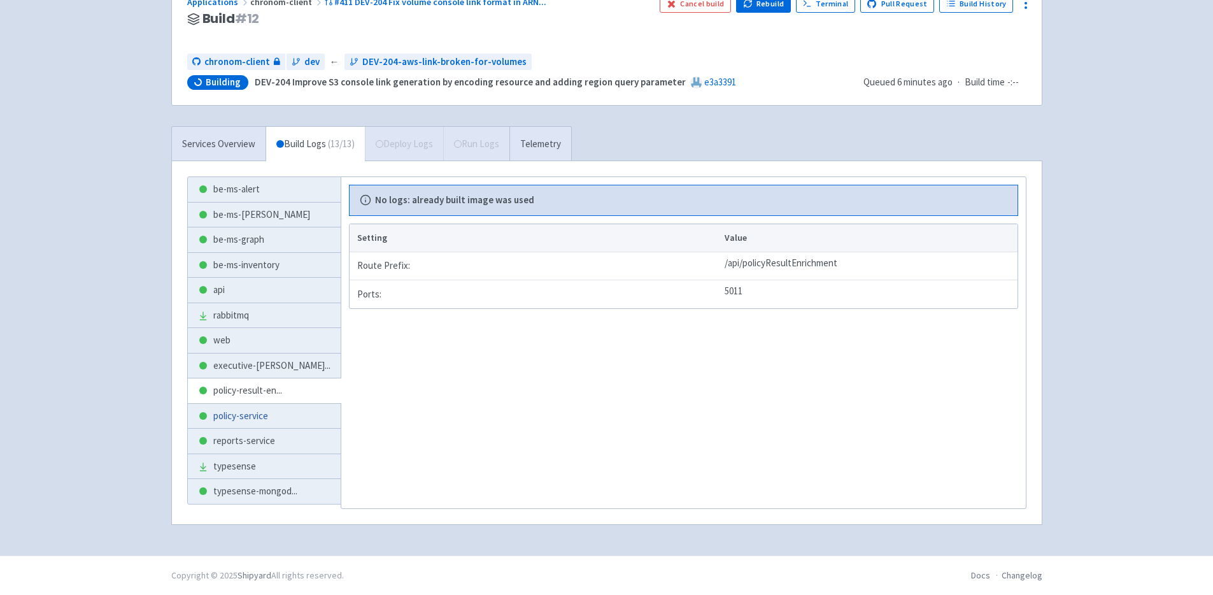
click at [267, 409] on link "policy-service" at bounding box center [264, 416] width 153 height 25
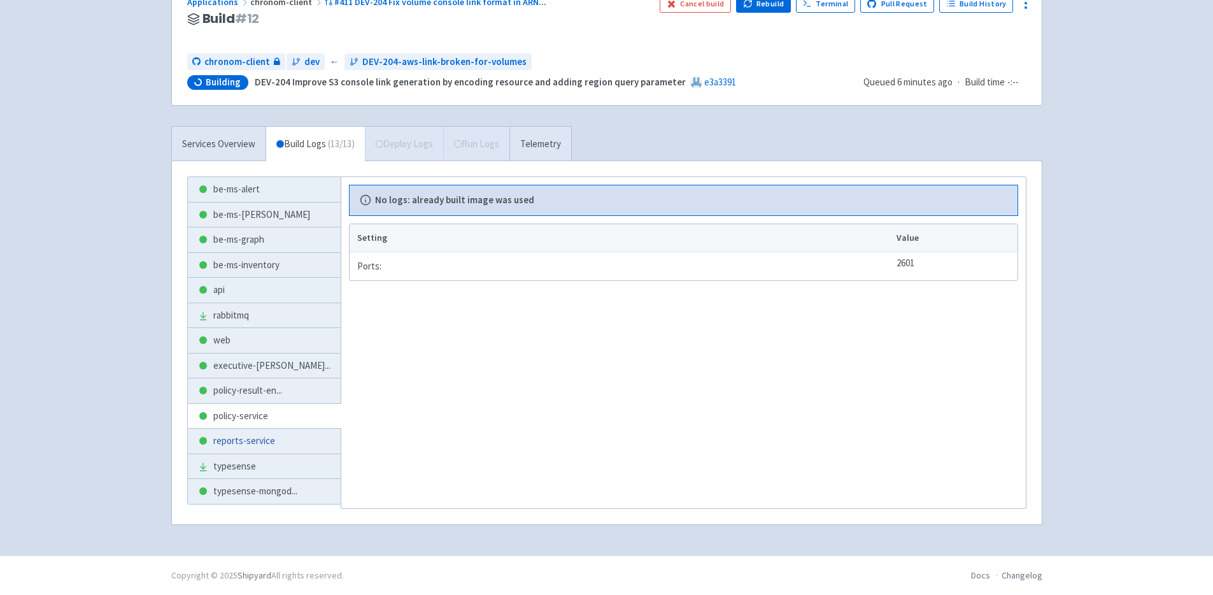
click at [257, 444] on link "reports-service" at bounding box center [264, 440] width 153 height 25
click at [288, 464] on link "typesense" at bounding box center [264, 466] width 153 height 25
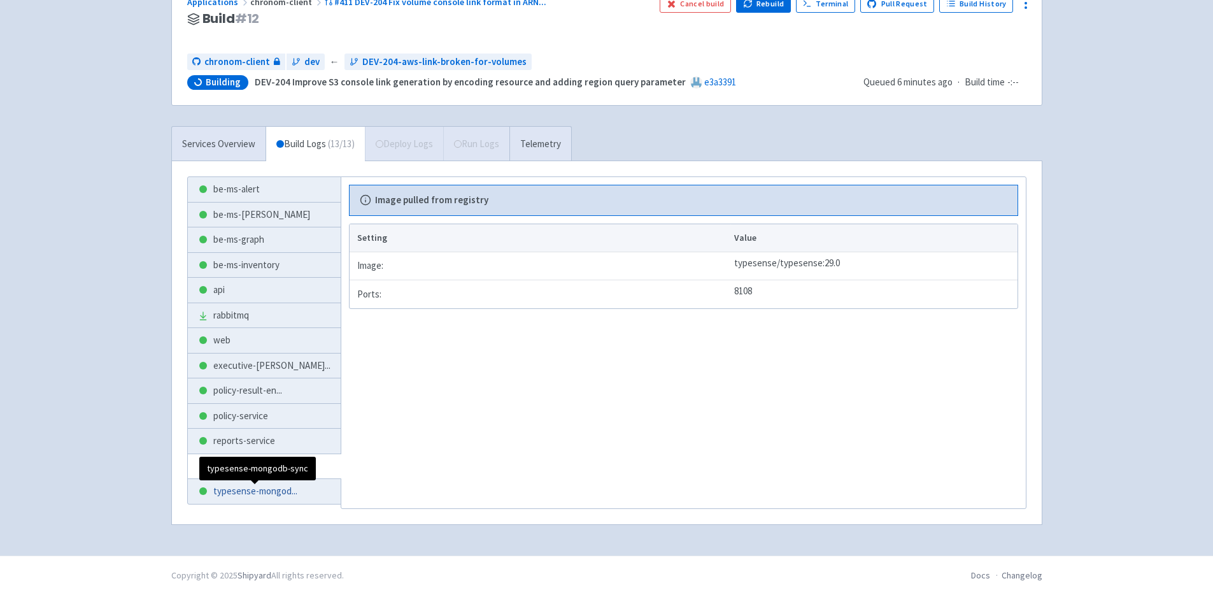
click at [277, 488] on span "typesense-mongod ..." at bounding box center [255, 491] width 84 height 15
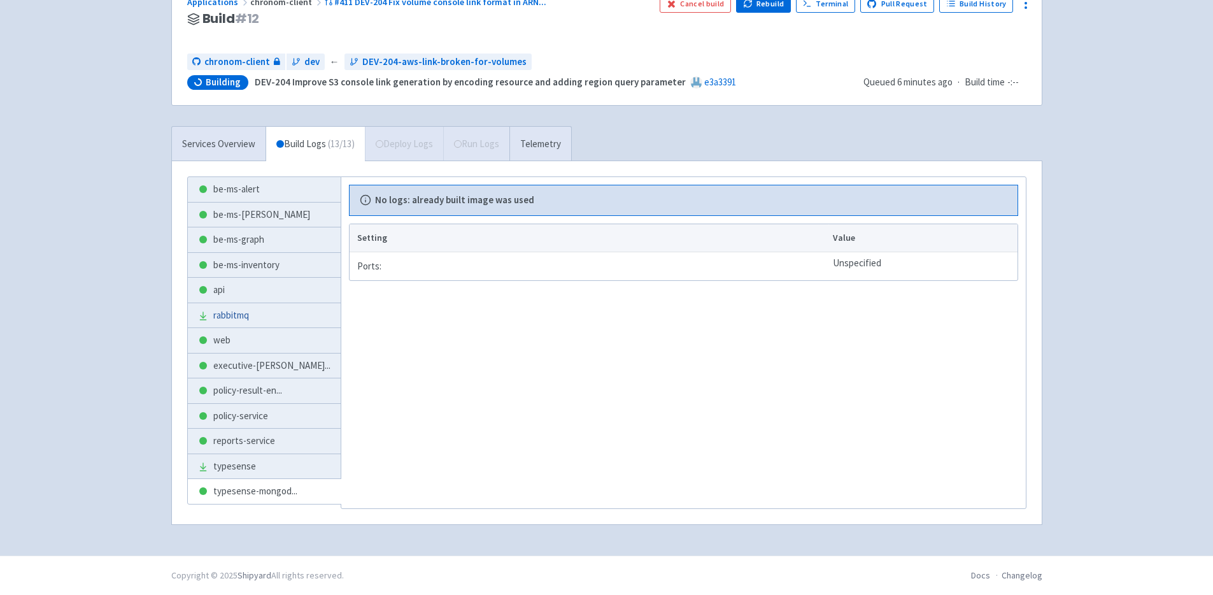
click at [251, 323] on link "rabbitmq" at bounding box center [264, 315] width 153 height 25
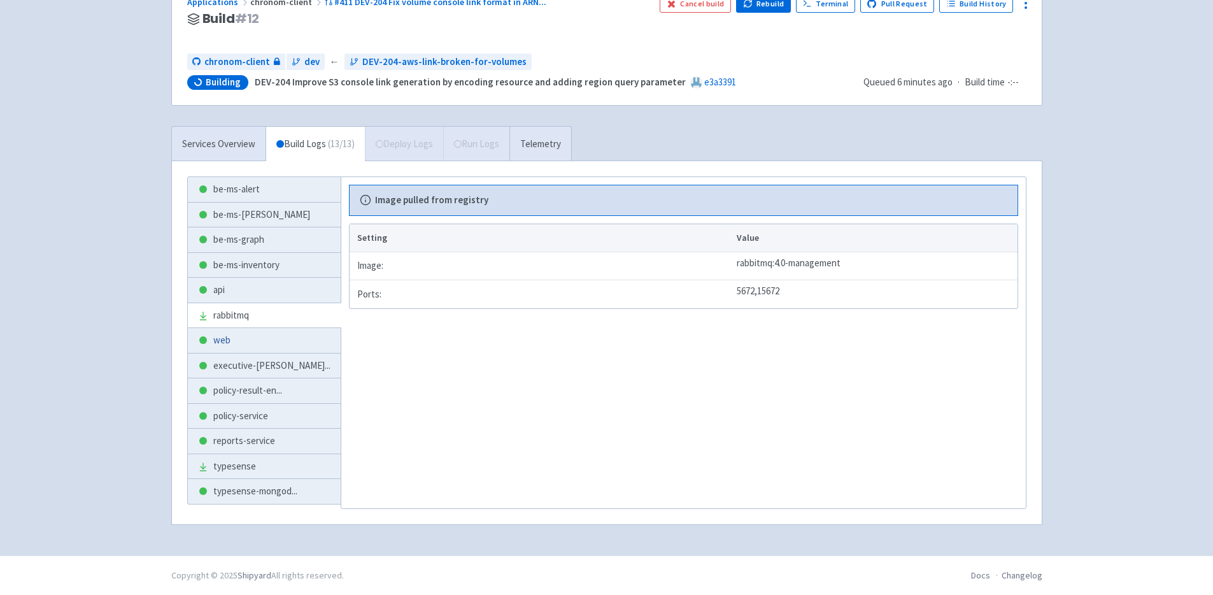
click at [250, 339] on link "web" at bounding box center [264, 340] width 153 height 25
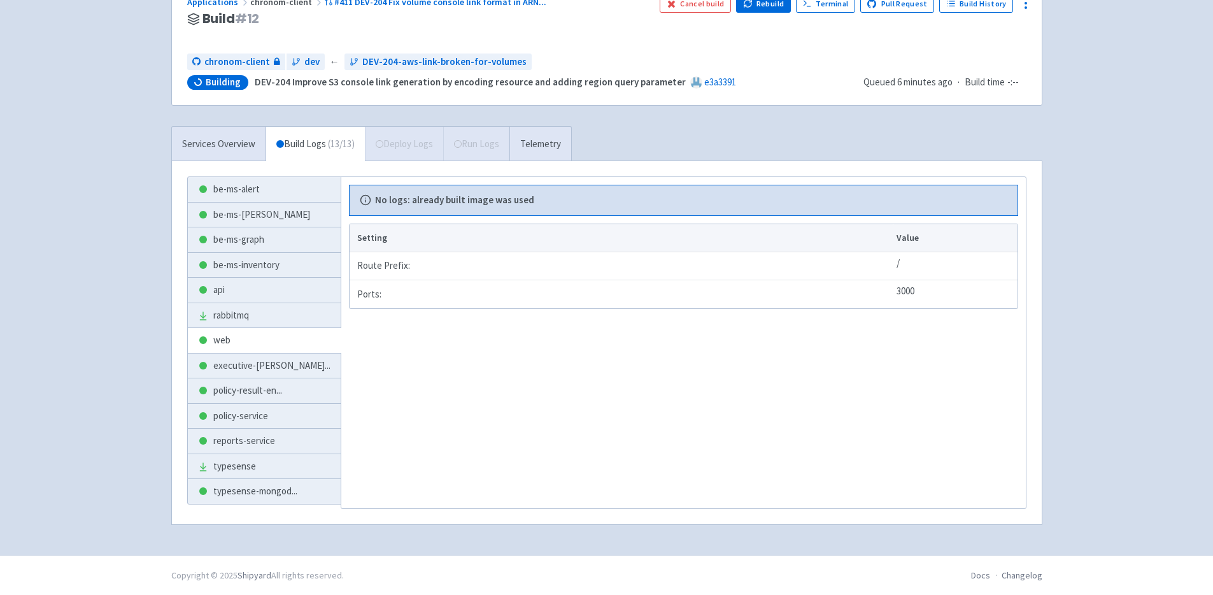
click at [400, 144] on div "Services Overview Build Logs ( 13 / 13 ) Deploy Logs Run Logs Telemetry" at bounding box center [371, 143] width 400 height 35
click at [478, 144] on div "Services Overview Build Logs ( 13 / 13 ) Deploy Logs Run Logs Telemetry" at bounding box center [371, 143] width 400 height 35
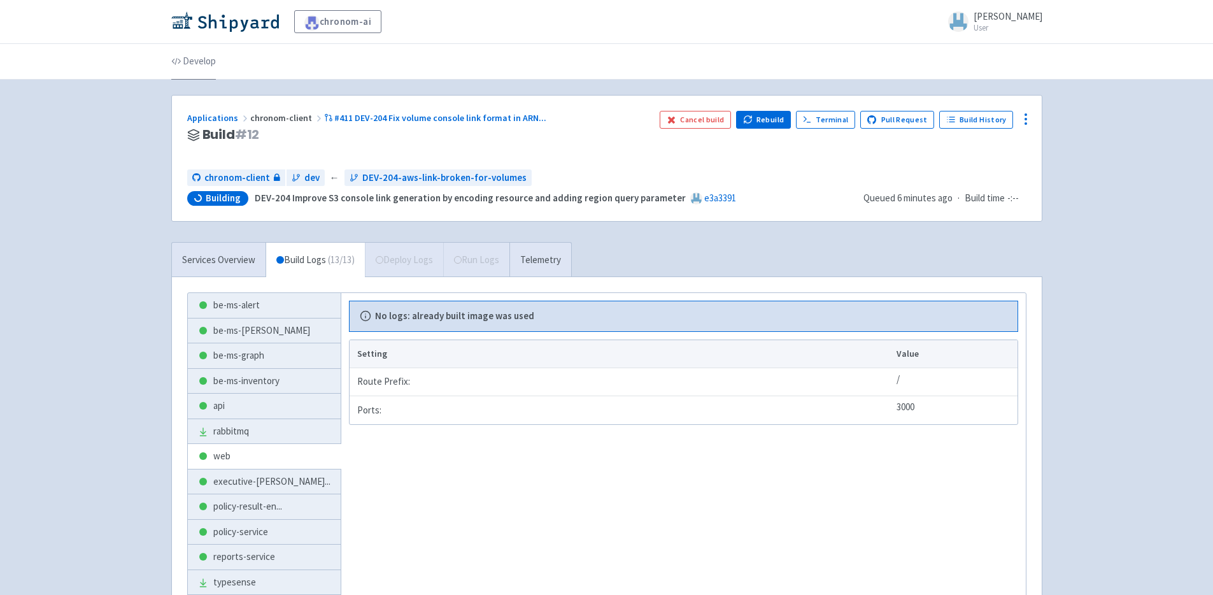
click at [204, 62] on link "Develop" at bounding box center [193, 62] width 45 height 36
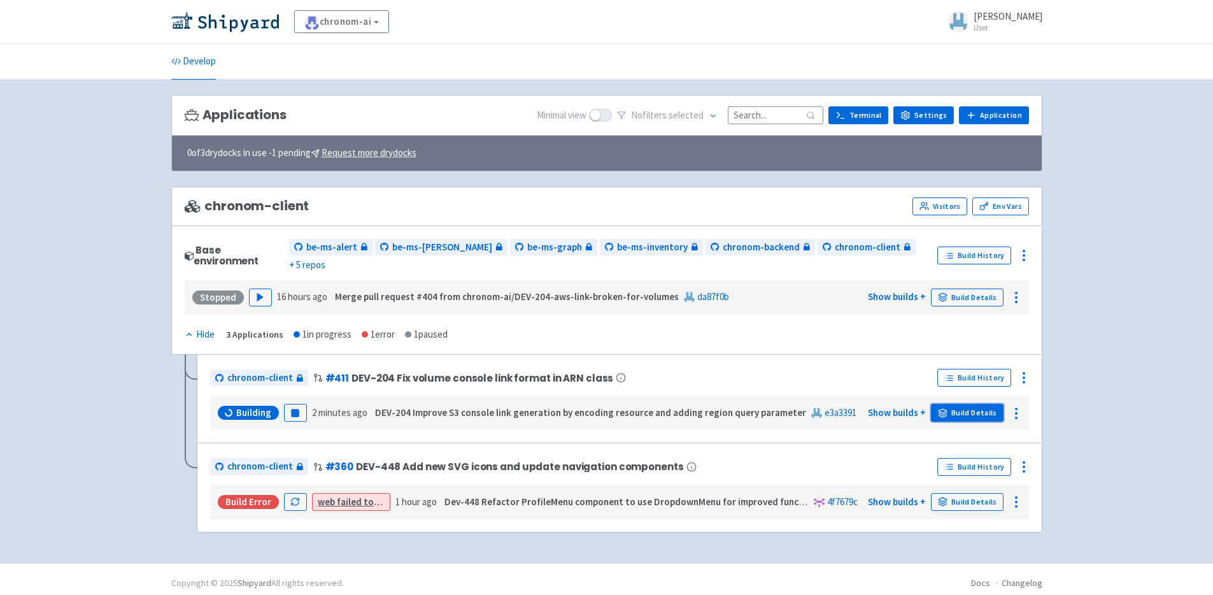
click at [957, 404] on link "Build Details" at bounding box center [967, 413] width 73 height 18
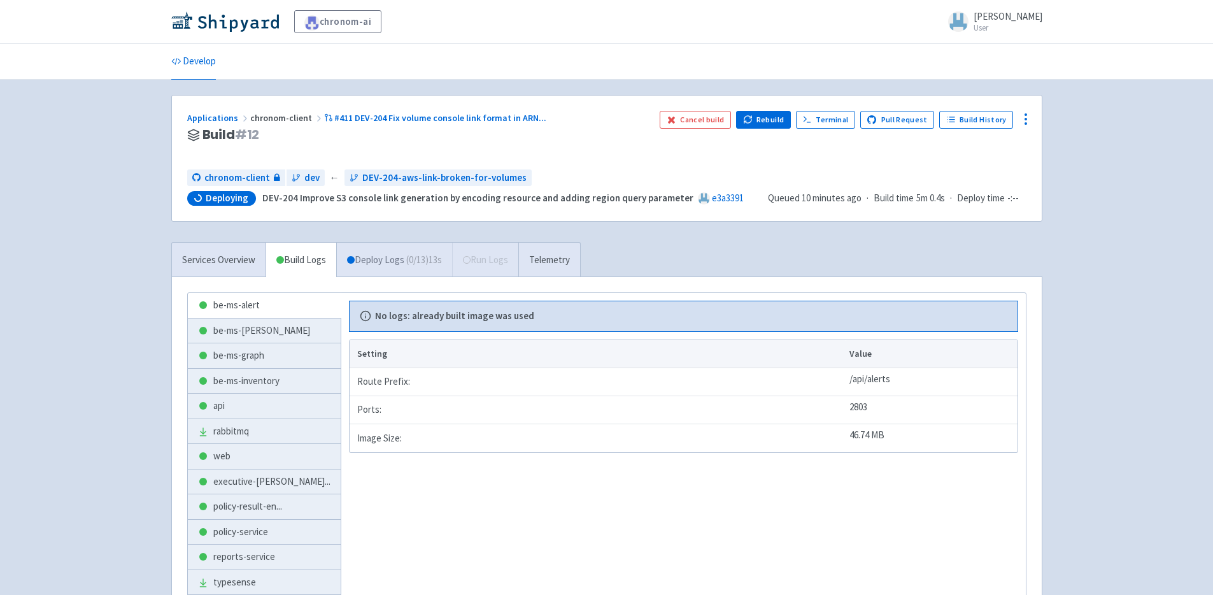
click at [387, 251] on link "Deploy Logs ( 0 / 13 ) 13s" at bounding box center [394, 260] width 116 height 35
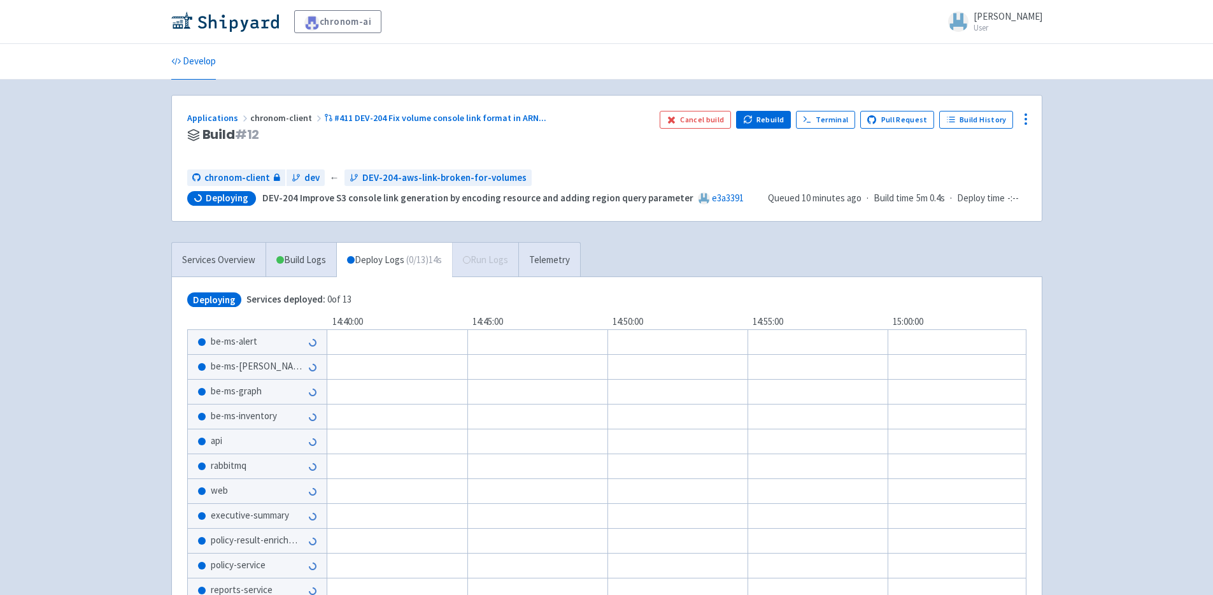
scroll to position [148, 0]
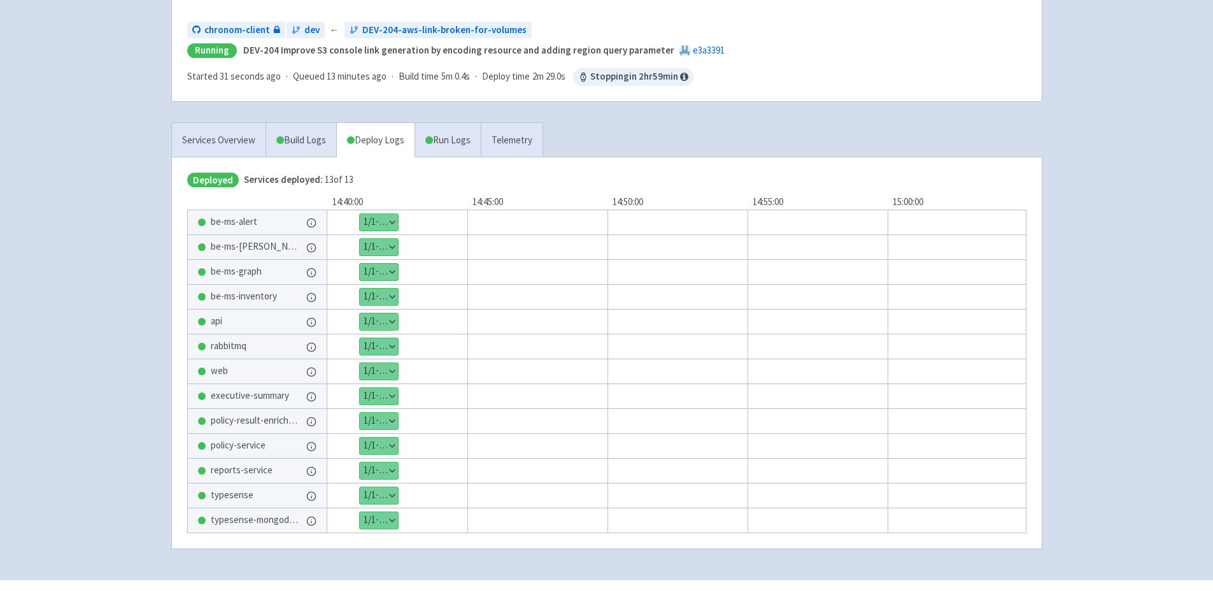
click at [47, 241] on div "chronom-ai [PERSON_NAME] User Profile Sign out Develop" at bounding box center [606, 215] width 1213 height 727
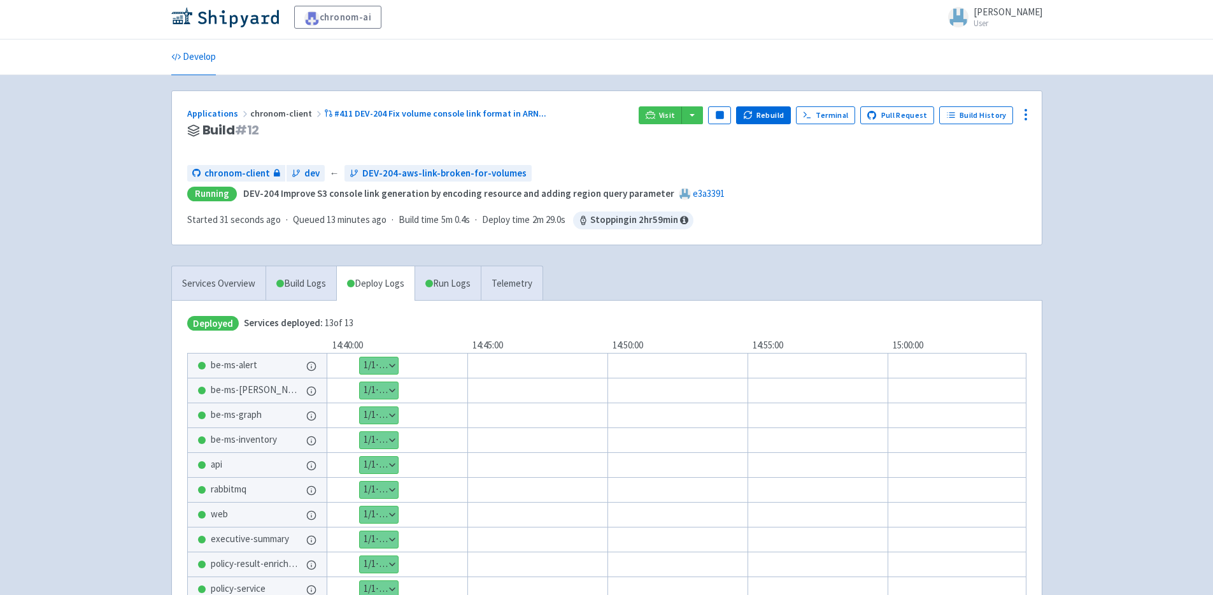
scroll to position [0, 0]
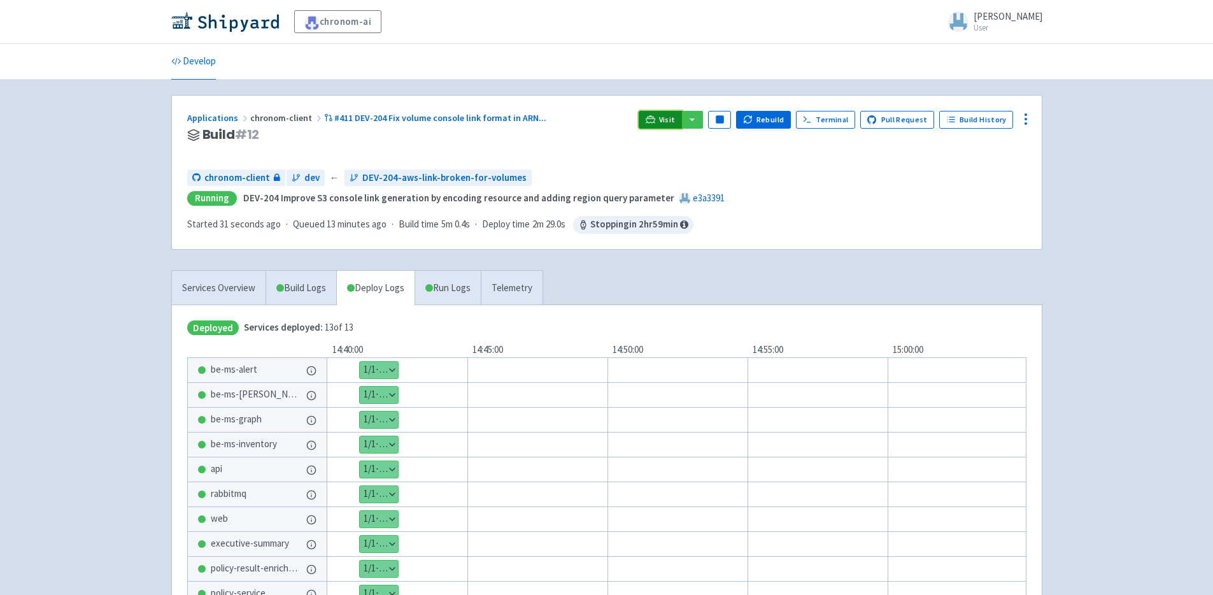
click at [668, 123] on span "Visit" at bounding box center [667, 120] width 17 height 10
